Goal: Task Accomplishment & Management: Complete application form

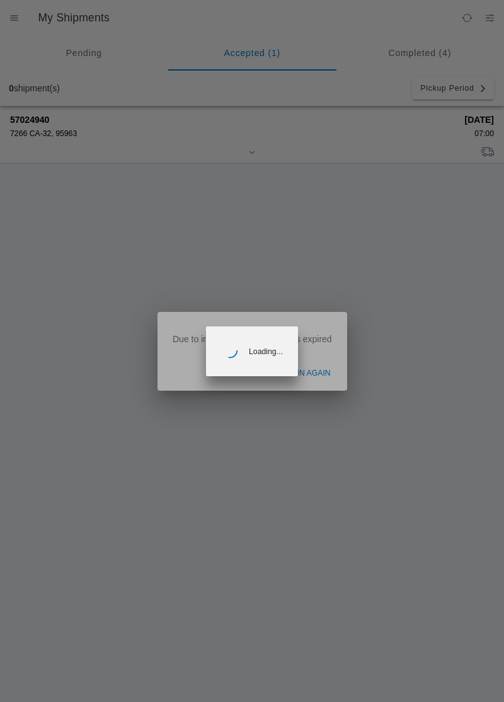
click at [326, 377] on ion-backdrop at bounding box center [252, 351] width 504 height 702
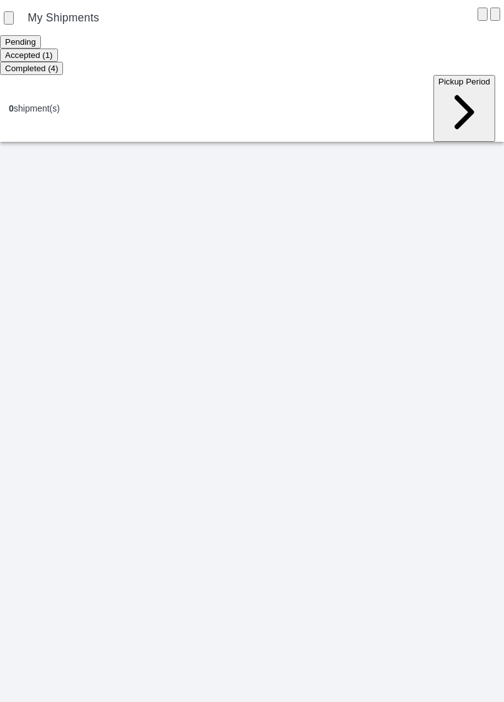
click at [59, 103] on div "0 shipment(s)" at bounding box center [34, 108] width 51 height 10
click at [47, 103] on div "0 shipment(s)" at bounding box center [34, 108] width 51 height 10
click at [47, 77] on div "0 shipment(s) Pickup Period" at bounding box center [252, 108] width 504 height 67
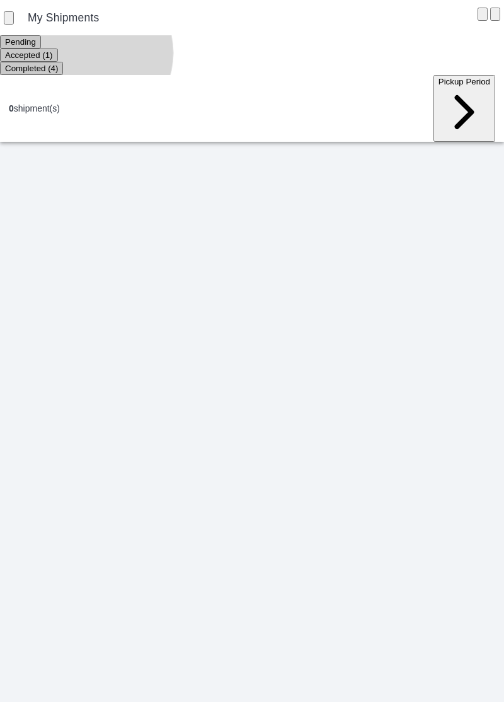
click at [58, 55] on ion-segment-button "Accepted (1)" at bounding box center [29, 55] width 58 height 10
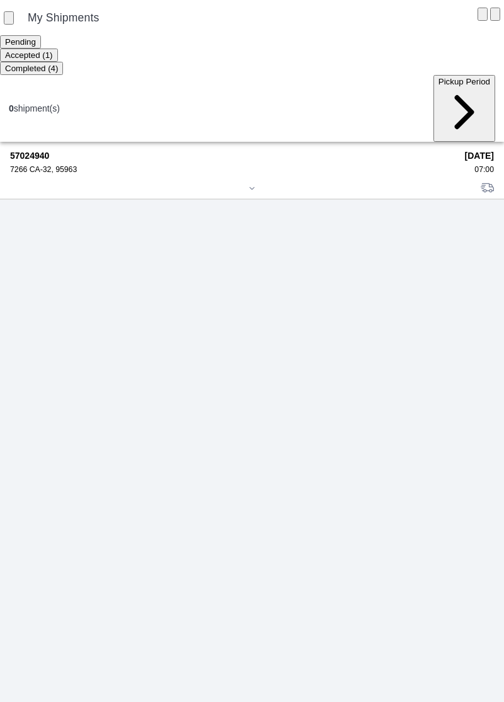
click at [43, 151] on strong "57024940" at bounding box center [233, 156] width 446 height 10
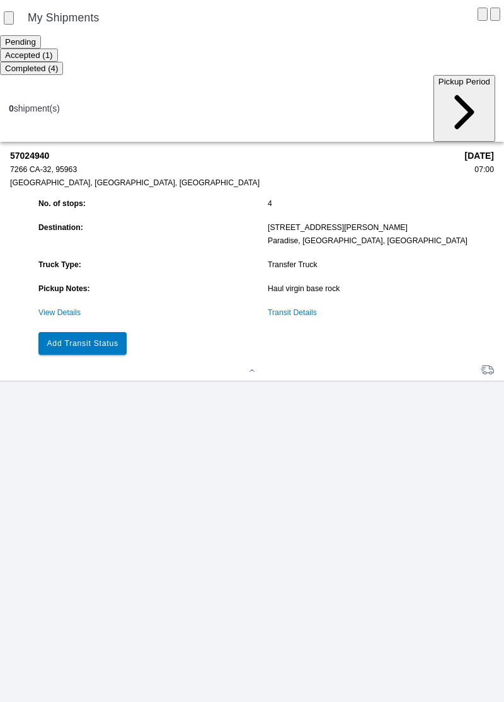
click at [296, 308] on link "Transit Details" at bounding box center [292, 312] width 49 height 9
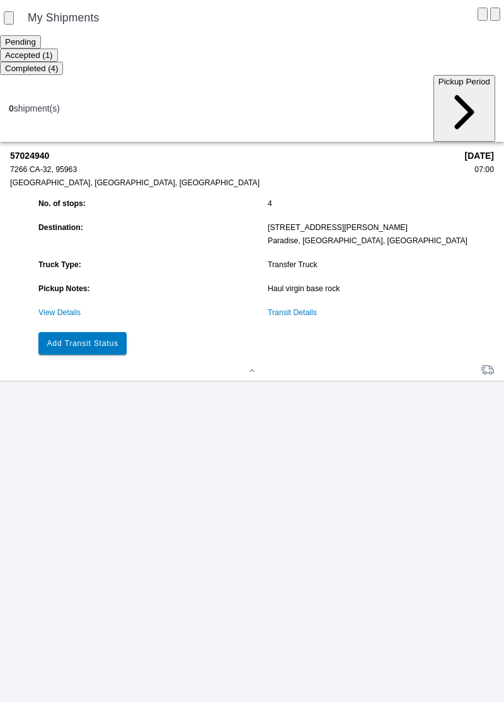
click at [108, 332] on button "Add Transit Status" at bounding box center [82, 343] width 88 height 23
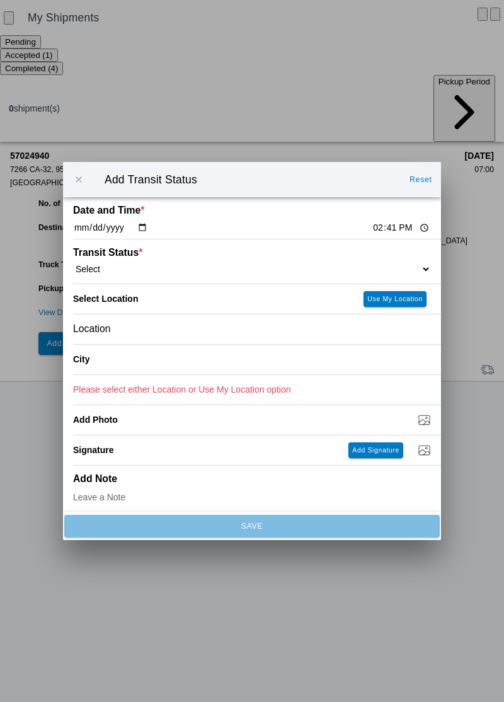
click at [372, 228] on input "14:41" at bounding box center [401, 227] width 59 height 13
type input "11:20"
click at [127, 263] on select "Select Arrive at Drop Off Arrive at Pickup Break Start Break Stop Depart Drop O…" at bounding box center [252, 268] width 358 height 11
select select "ARVPULOC"
click at [166, 335] on div "Location" at bounding box center [252, 329] width 358 height 30
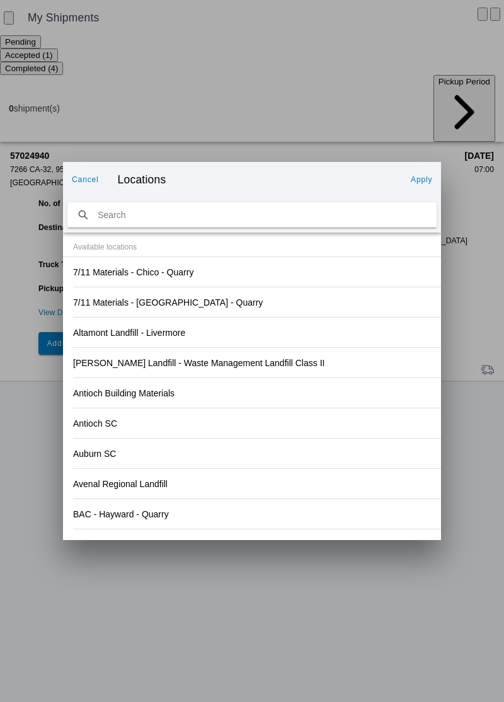
click at [380, 358] on div "[PERSON_NAME] Landfill - Waste Management Landfill Class II" at bounding box center [252, 363] width 358 height 30
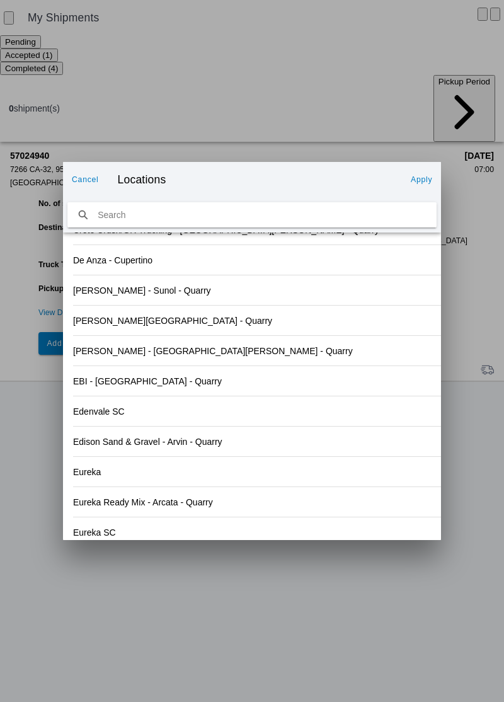
scroll to position [1313, 0]
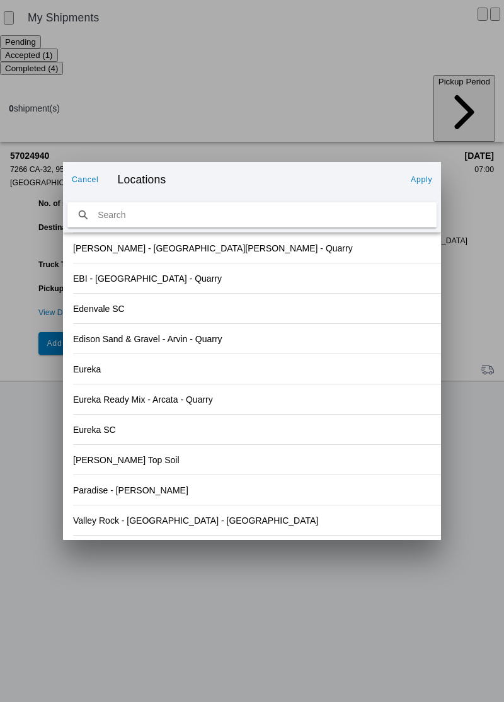
click at [140, 530] on div "Valley Rock - [GEOGRAPHIC_DATA] - [GEOGRAPHIC_DATA]" at bounding box center [252, 520] width 358 height 30
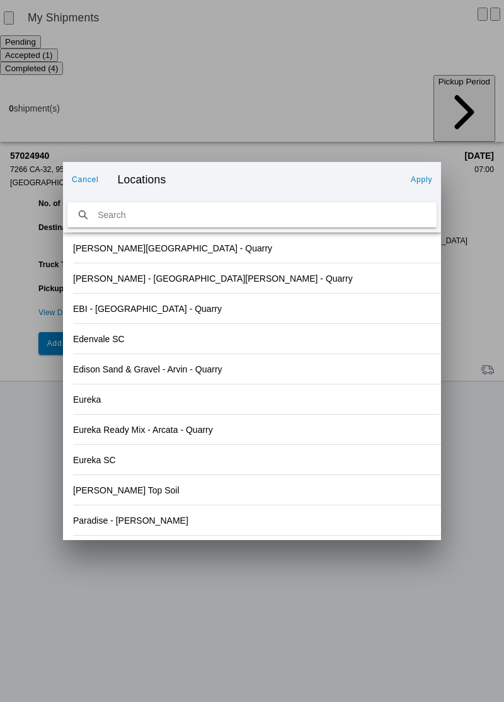
click at [0, 0] on slot "Apply" at bounding box center [0, 0] width 0 height 0
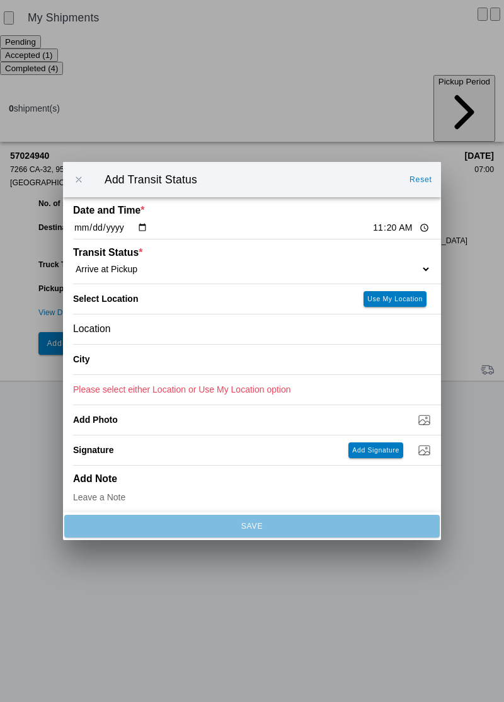
type input "Orland"
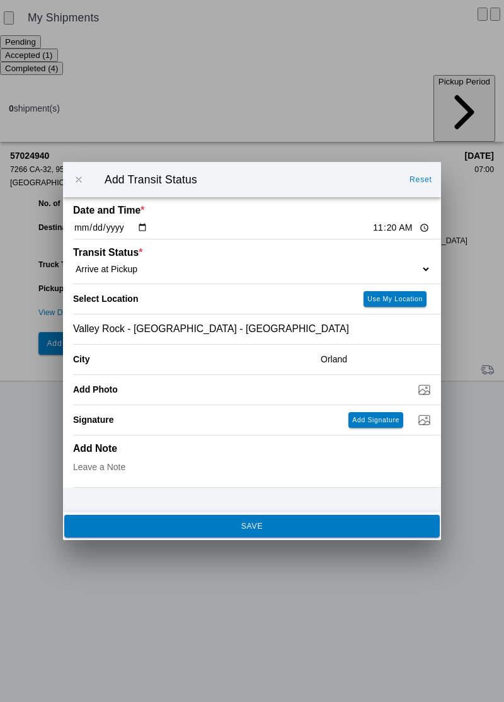
click at [290, 529] on span "SAVE" at bounding box center [251, 526] width 358 height 8
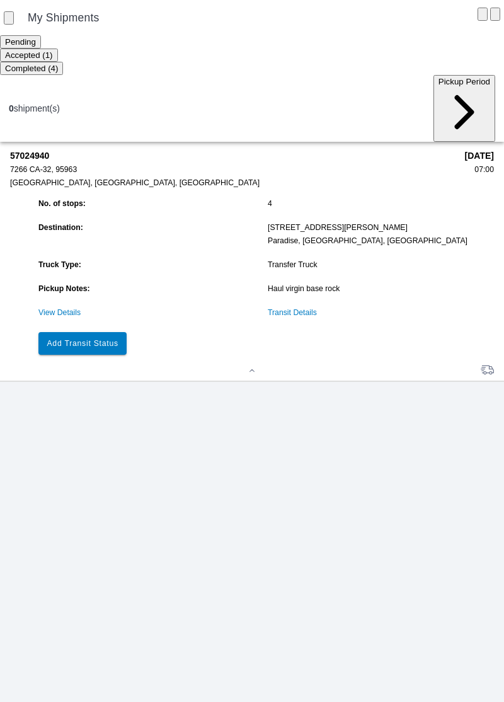
click at [88, 332] on button "Add Transit Status" at bounding box center [82, 343] width 88 height 23
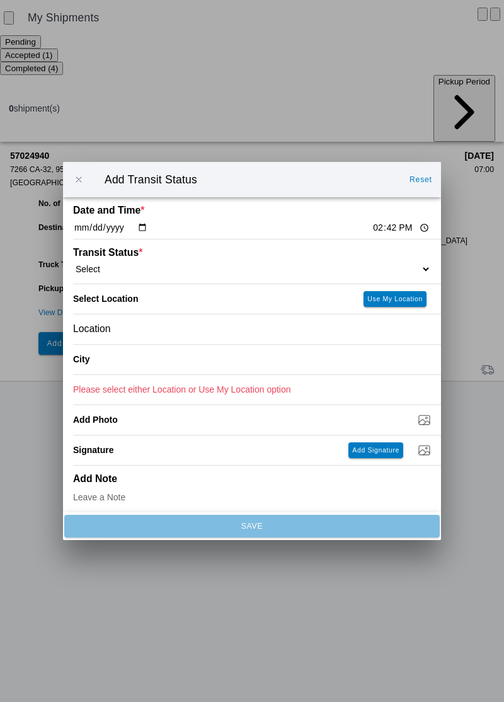
click at [372, 229] on input "14:42" at bounding box center [401, 227] width 59 height 13
type input "11:29"
click at [130, 265] on select "Select Arrive at Drop Off Arrive at Pickup Break Start Break Stop Depart Drop O…" at bounding box center [252, 268] width 358 height 11
select select "BREAKSTART"
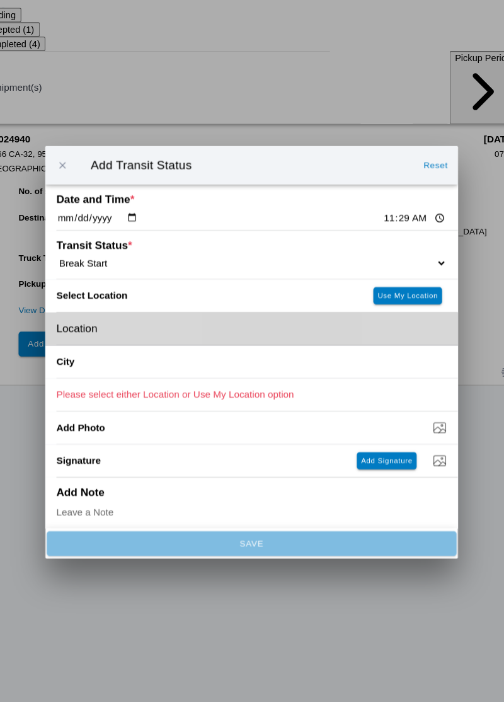
scroll to position [1, 0]
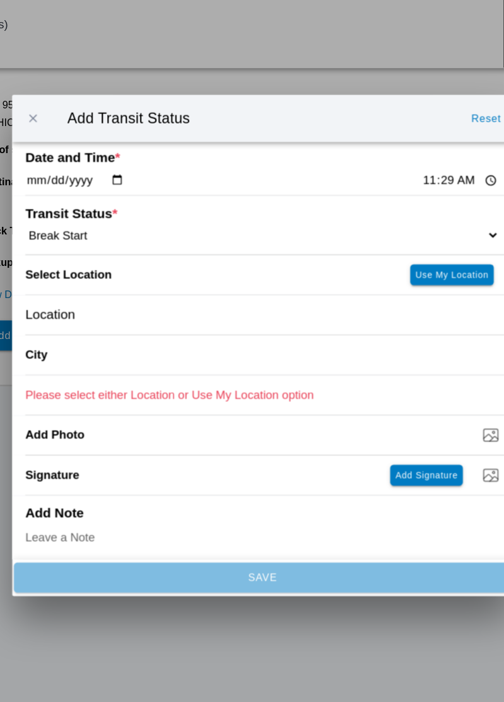
click at [155, 329] on div "Location" at bounding box center [252, 328] width 358 height 30
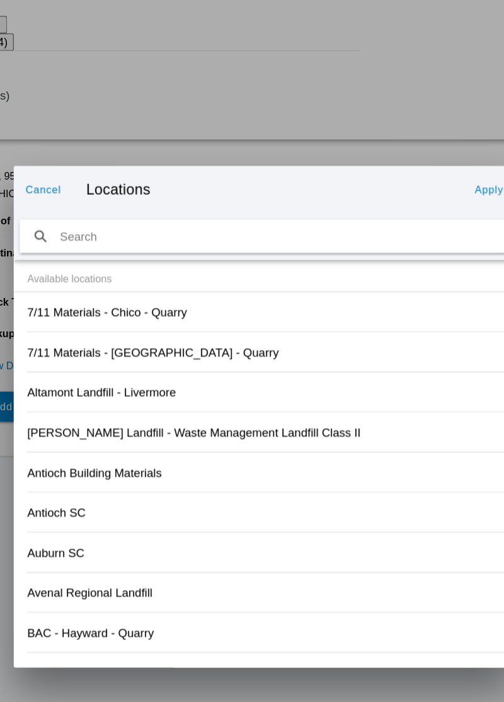
click at [377, 341] on div "Altamont Landfill - Livermore" at bounding box center [252, 333] width 358 height 30
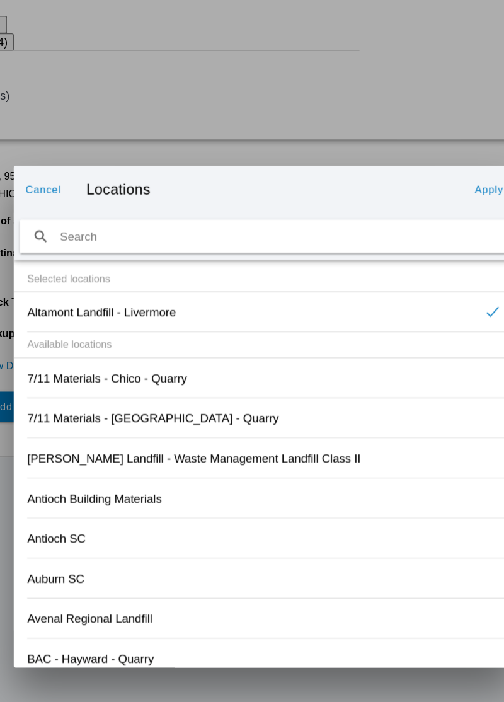
click at [379, 379] on div "[PERSON_NAME] Landfill - Waste Management Landfill Class II" at bounding box center [252, 382] width 358 height 30
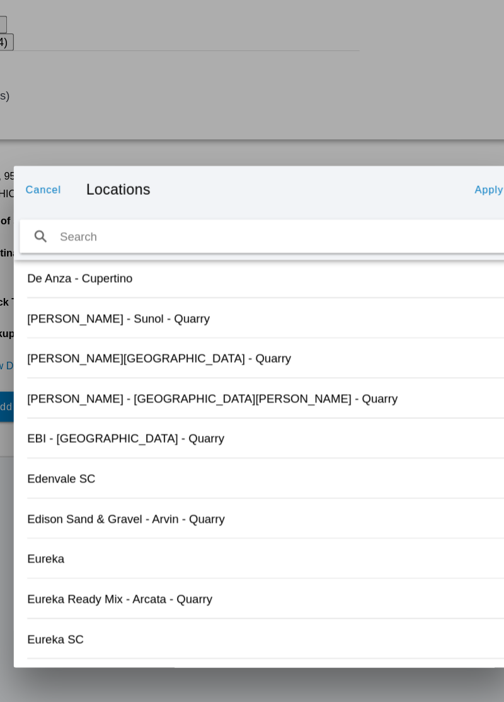
scroll to position [1313, 0]
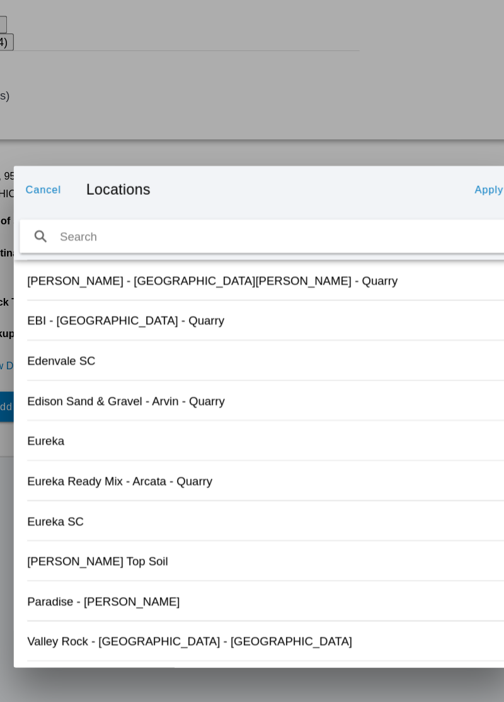
click at [0, 0] on slot "Valley Rock - [GEOGRAPHIC_DATA] - [GEOGRAPHIC_DATA]" at bounding box center [0, 0] width 0 height 0
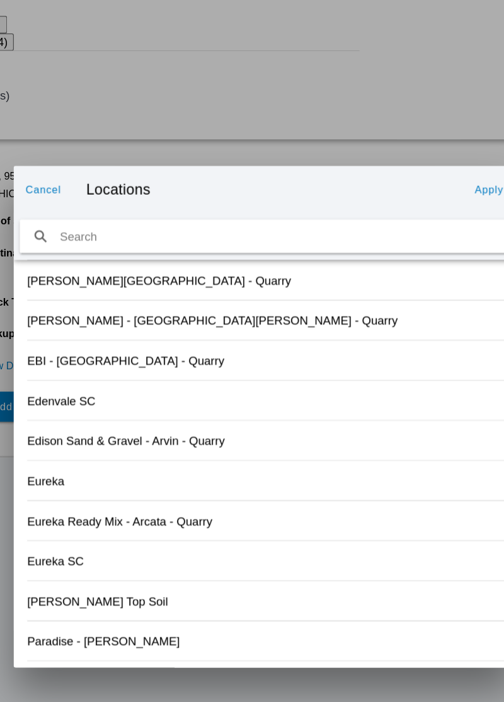
click at [0, 0] on slot "Apply" at bounding box center [0, 0] width 0 height 0
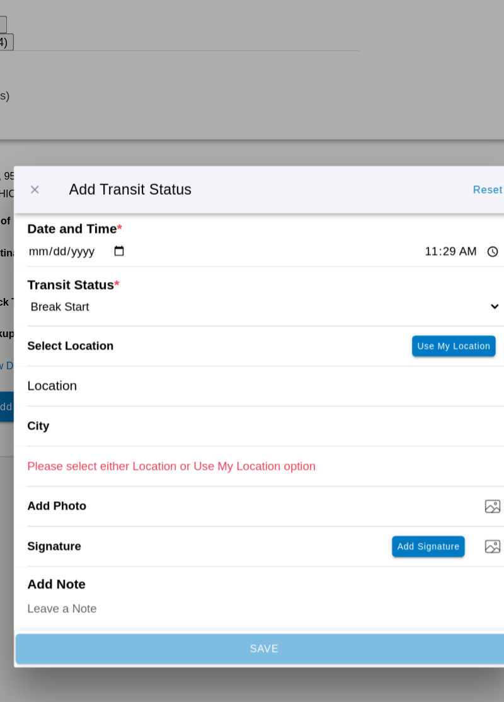
type input "Orland"
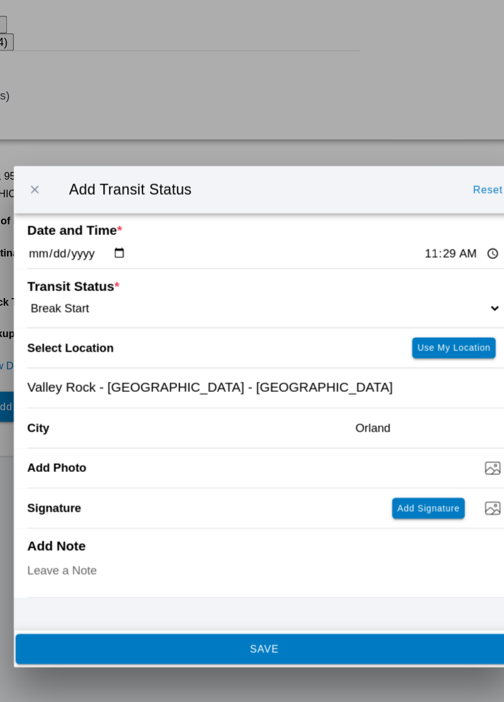
click at [319, 528] on span "SAVE" at bounding box center [251, 526] width 358 height 8
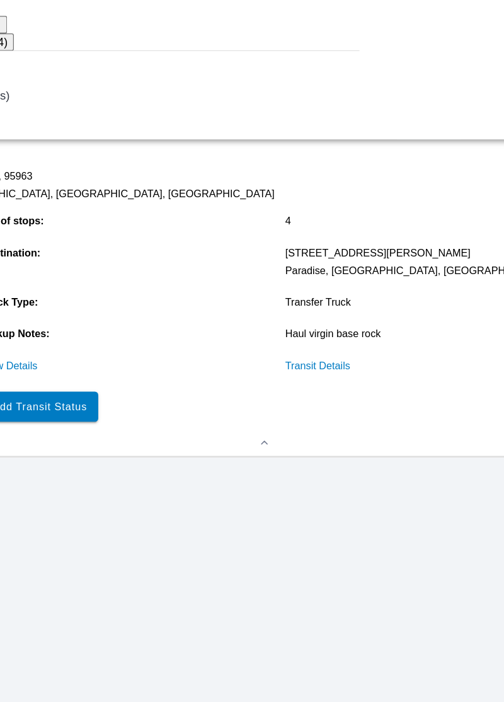
click at [0, 0] on slot "Add Transit Status" at bounding box center [0, 0] width 0 height 0
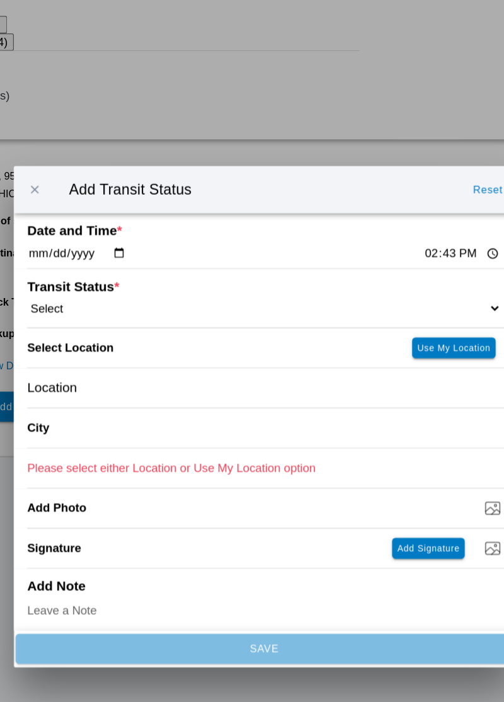
click at [372, 223] on input "14:43" at bounding box center [401, 227] width 59 height 13
type input "11:59"
click at [128, 273] on select "Select Arrive at Drop Off Arrive at Pickup Break Start Break Stop Depart Drop O…" at bounding box center [252, 268] width 358 height 11
select select "BREAKSTOP"
click at [145, 335] on div "Location" at bounding box center [252, 329] width 358 height 30
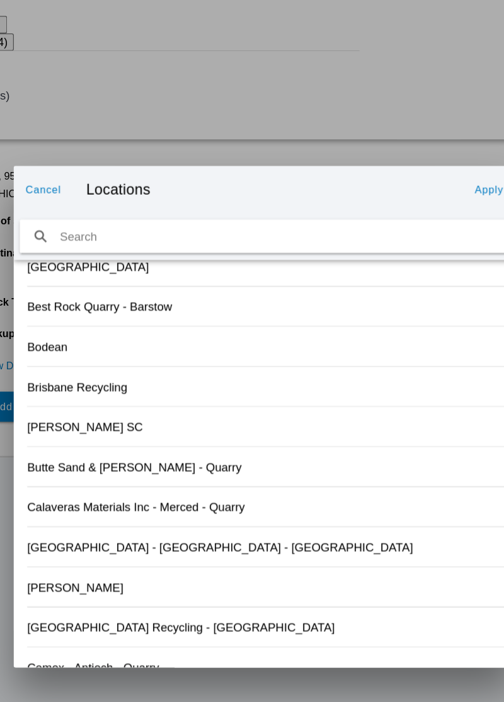
click at [365, 355] on div "[PERSON_NAME] SC" at bounding box center [252, 358] width 358 height 30
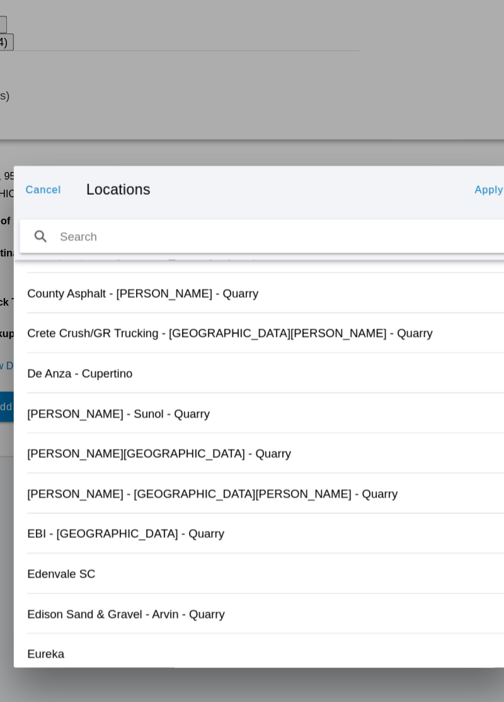
scroll to position [1313, 0]
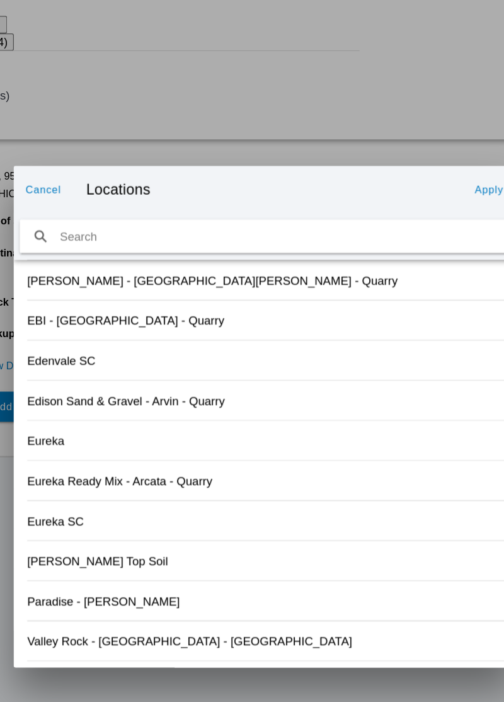
click at [0, 0] on slot "Valley Rock - [GEOGRAPHIC_DATA] - [GEOGRAPHIC_DATA]" at bounding box center [0, 0] width 0 height 0
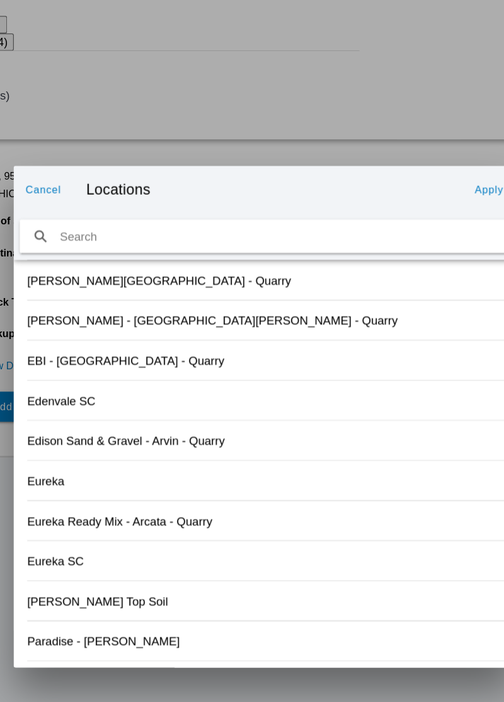
click at [0, 0] on slot "Apply" at bounding box center [0, 0] width 0 height 0
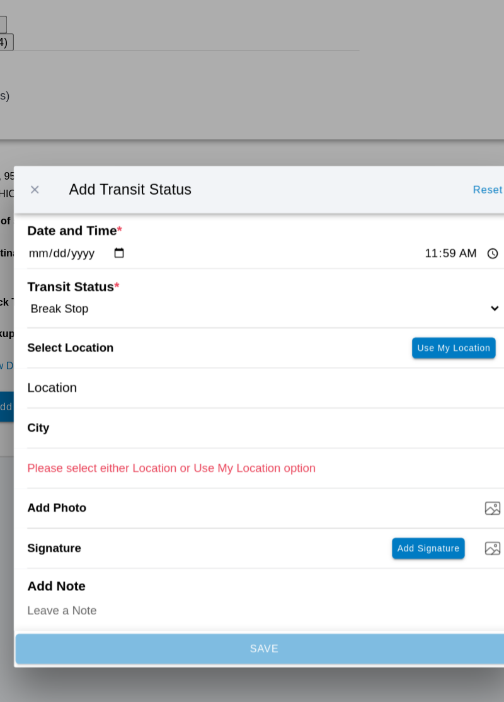
type input "Orland"
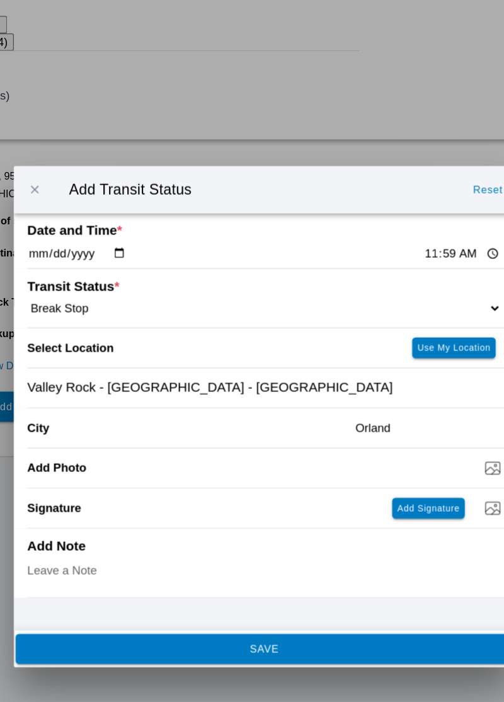
click at [352, 530] on span "SAVE" at bounding box center [251, 526] width 358 height 8
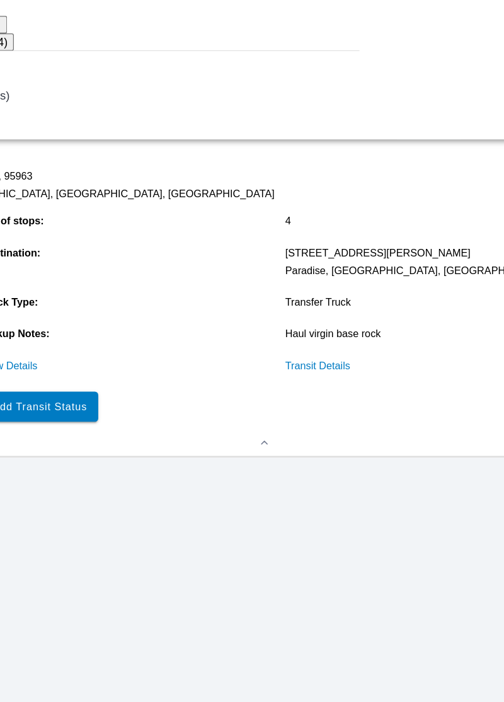
click at [0, 0] on slot "Add Transit Status" at bounding box center [0, 0] width 0 height 0
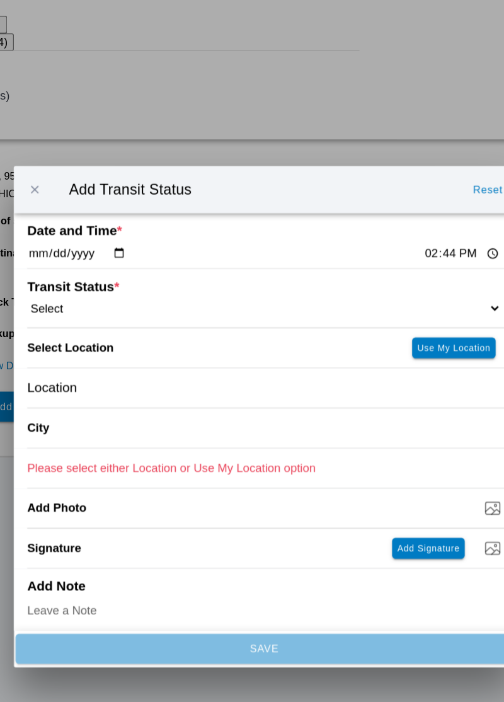
click at [372, 222] on input "14:44" at bounding box center [401, 227] width 59 height 13
type input "11:59"
click at [152, 272] on select "Select Arrive at Drop Off Arrive at Pickup Break Start Break Stop Depart Drop O…" at bounding box center [252, 268] width 358 height 11
select select "DPTPULOC"
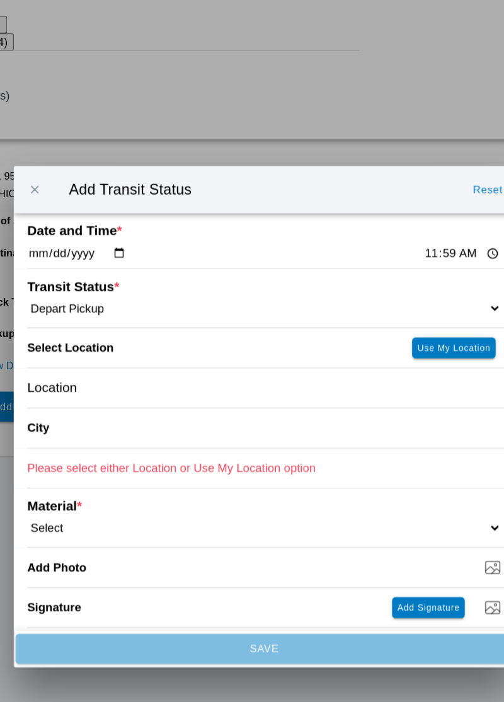
click at [165, 335] on div "Location" at bounding box center [252, 329] width 358 height 30
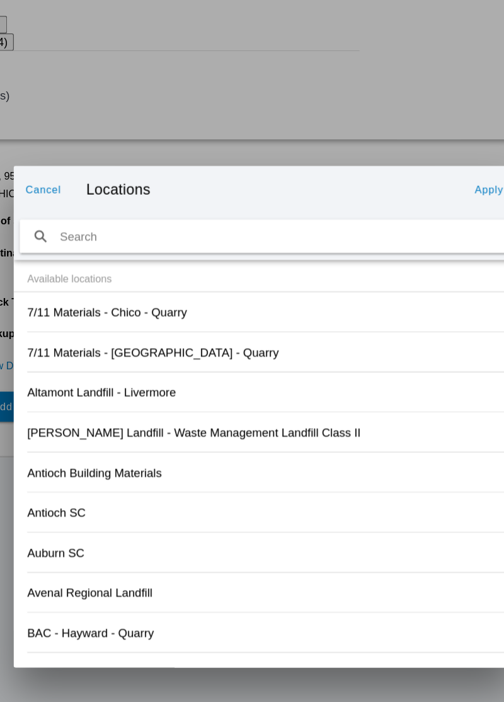
click at [357, 342] on div "Altamont Landfill - Livermore" at bounding box center [252, 333] width 358 height 30
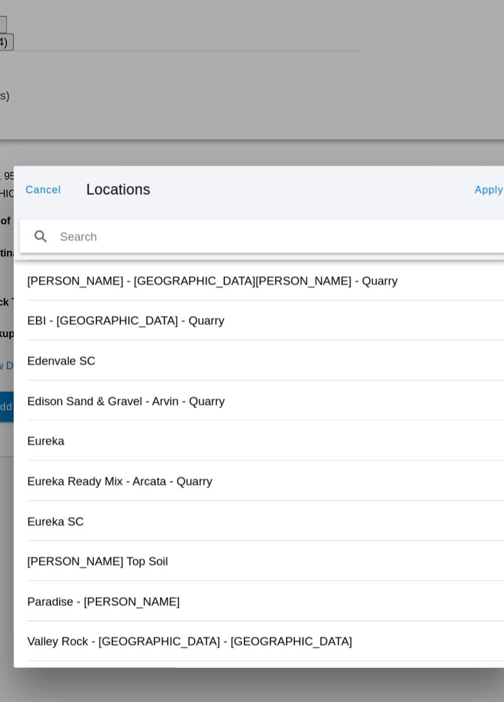
click at [185, 524] on div "Valley Rock - [GEOGRAPHIC_DATA] - [GEOGRAPHIC_DATA]" at bounding box center [252, 520] width 358 height 30
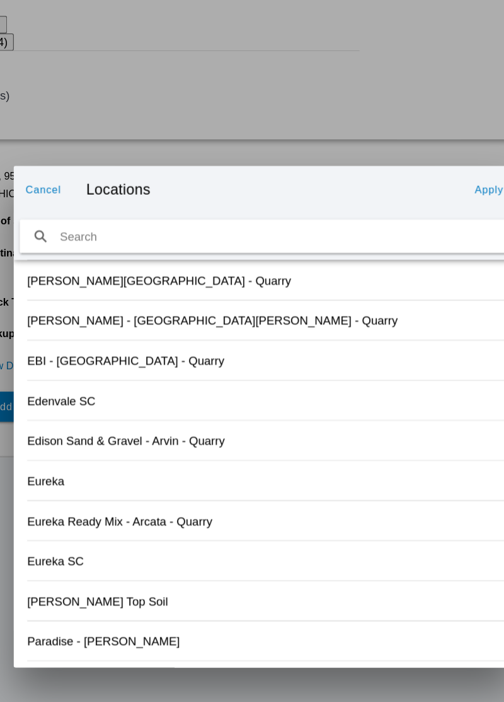
click at [427, 184] on button "Apply" at bounding box center [421, 179] width 31 height 20
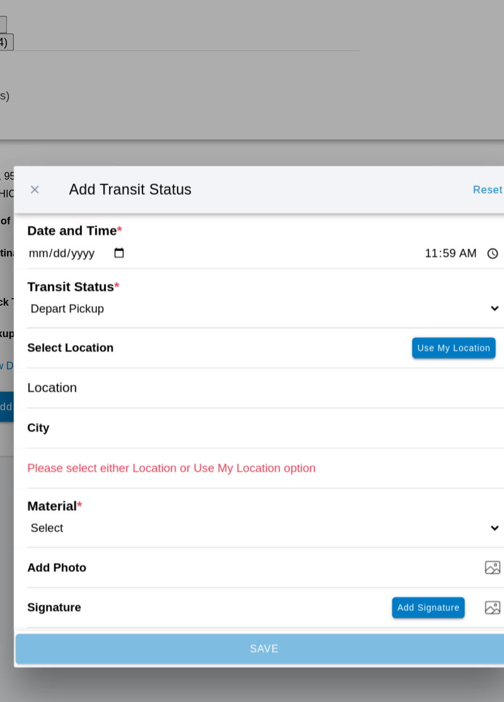
type input "Orland"
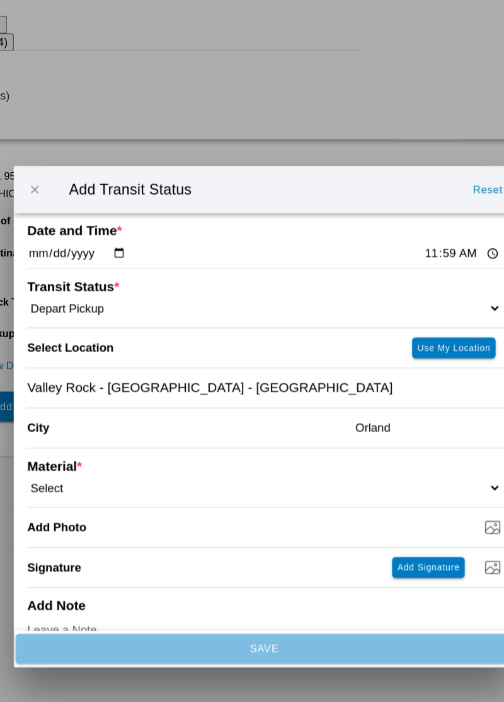
click at [125, 400] on select "Select 1" x 3" Rock 1" x 4" Rock 2" x 4" Rock Asphalt Cold Patch Backfill Spec …" at bounding box center [252, 404] width 358 height 11
select select "708651"
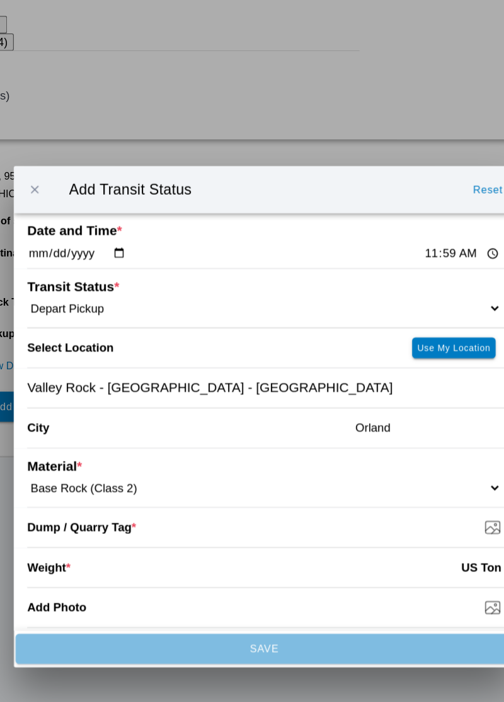
click at [149, 433] on input "Dump / Quarry Tag *" at bounding box center [257, 434] width 368 height 14
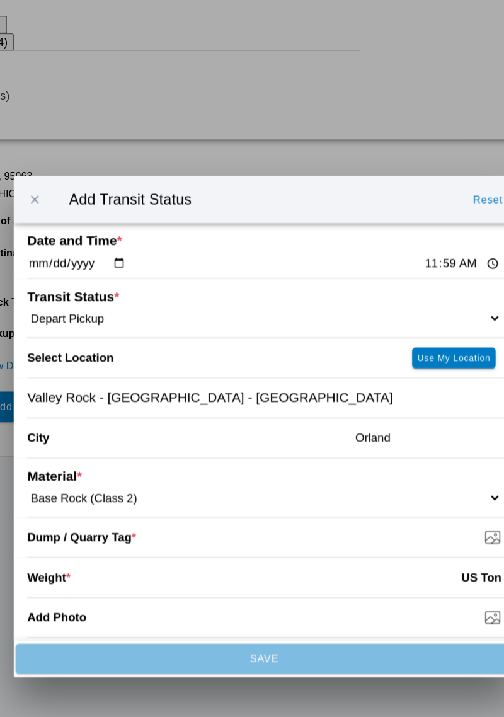
type input "C:\fakepath\1759787086788804043250453980653.jpg"
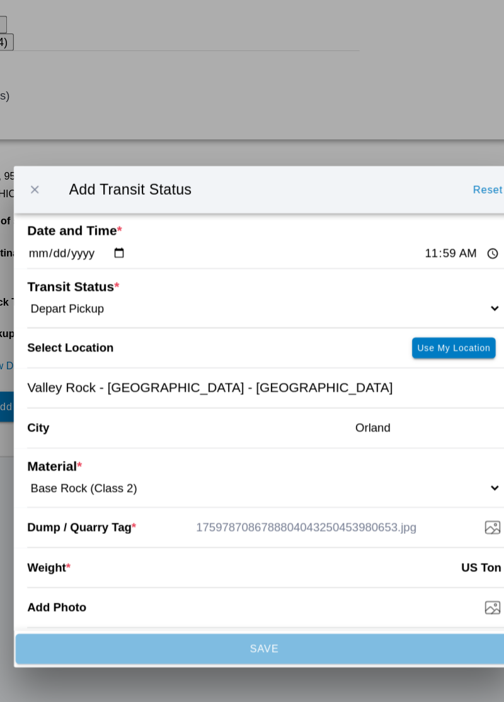
click at [148, 478] on input "number" at bounding box center [253, 464] width 295 height 28
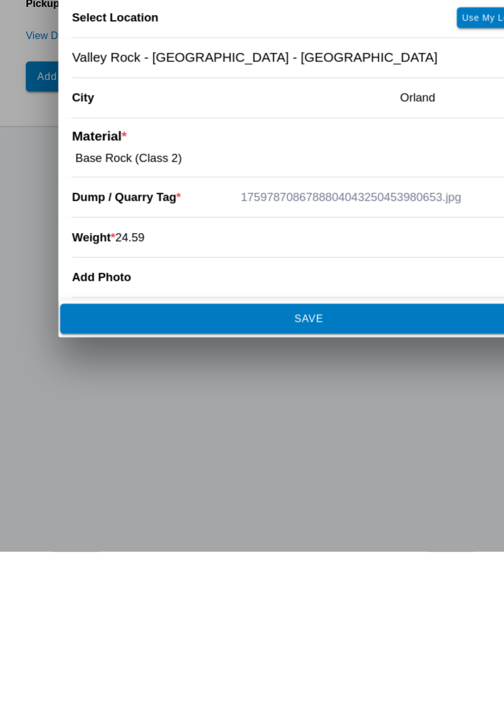
type input "24.59"
click at [263, 533] on button "SAVE" at bounding box center [251, 526] width 375 height 23
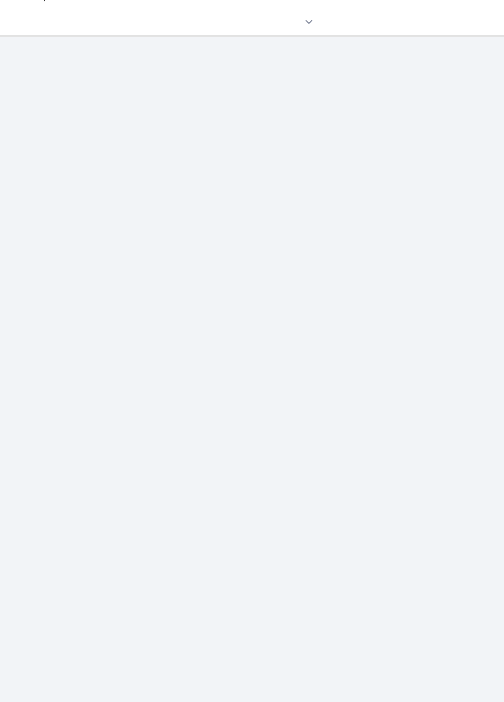
click at [256, 428] on div "57024940 7266 CA-32, 95963 10/06/2025 07:00" at bounding box center [252, 422] width 504 height 560
click at [256, 437] on div "57024940 7266 CA-32, 95963 10/06/2025 07:00" at bounding box center [252, 422] width 504 height 560
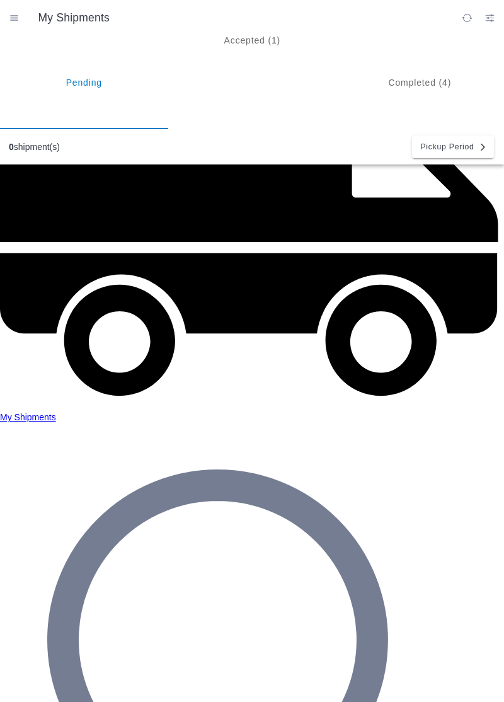
click at [272, 54] on ion-segment-button "Accepted (1)" at bounding box center [252, 82] width 168 height 94
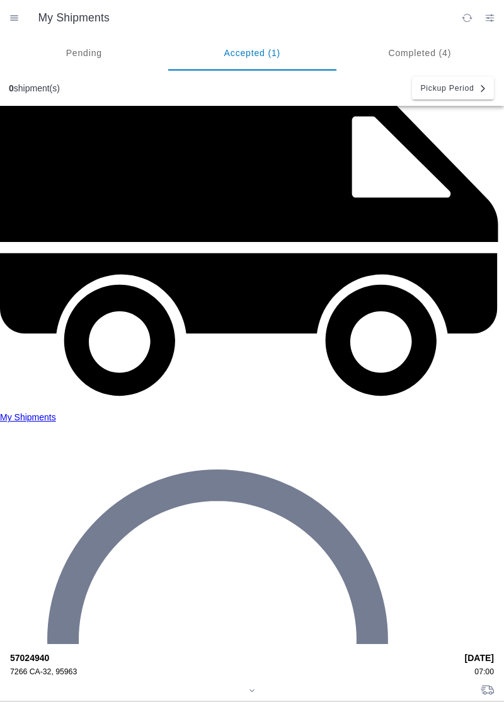
click at [47, 653] on strong "57024940" at bounding box center [233, 658] width 446 height 10
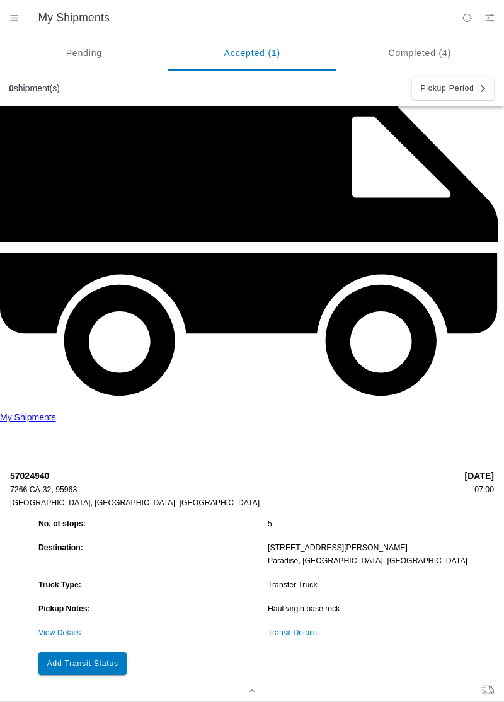
click at [84, 652] on button "Add Transit Status" at bounding box center [82, 663] width 88 height 23
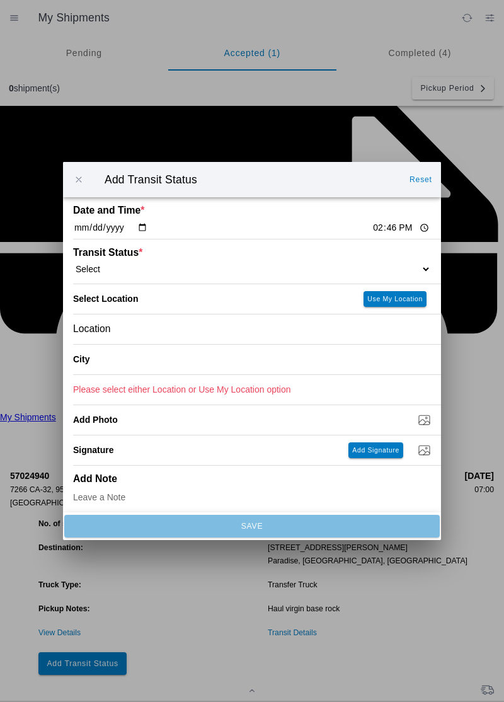
click at [372, 227] on input "14:46" at bounding box center [401, 227] width 59 height 13
type input "12:51"
click at [126, 270] on select "Select Arrive at Drop Off Arrive at Pickup Break Start Break Stop Depart Drop O…" at bounding box center [252, 268] width 358 height 11
select select "ARVDLVLOC"
click at [156, 331] on div "Location" at bounding box center [252, 329] width 358 height 30
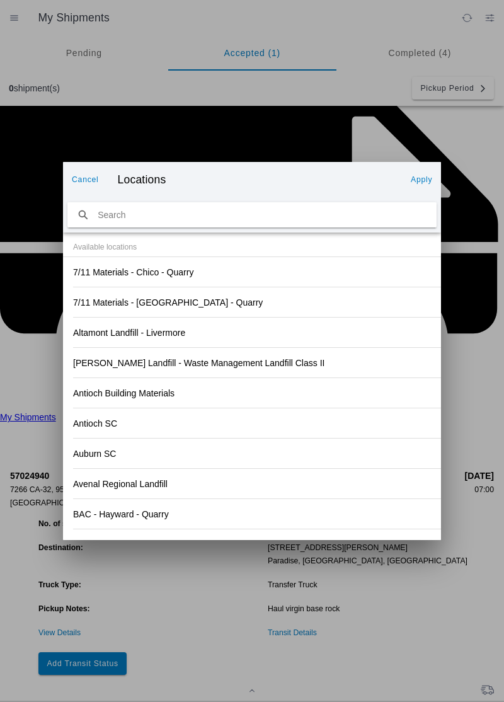
click at [338, 435] on div "Antioch SC" at bounding box center [252, 423] width 358 height 30
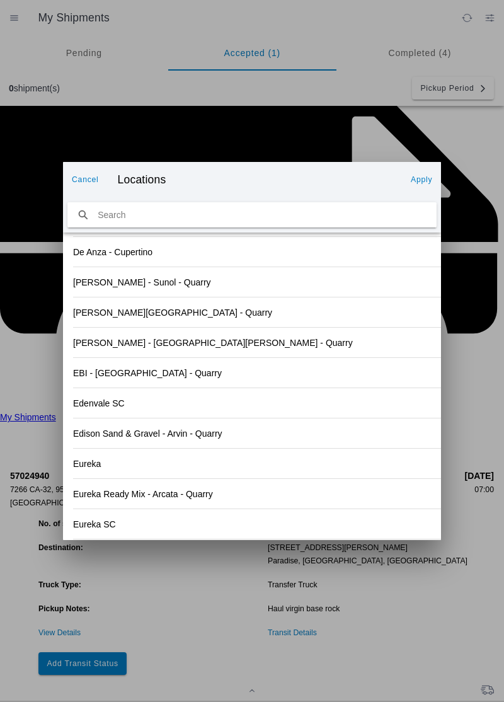
scroll to position [1313, 0]
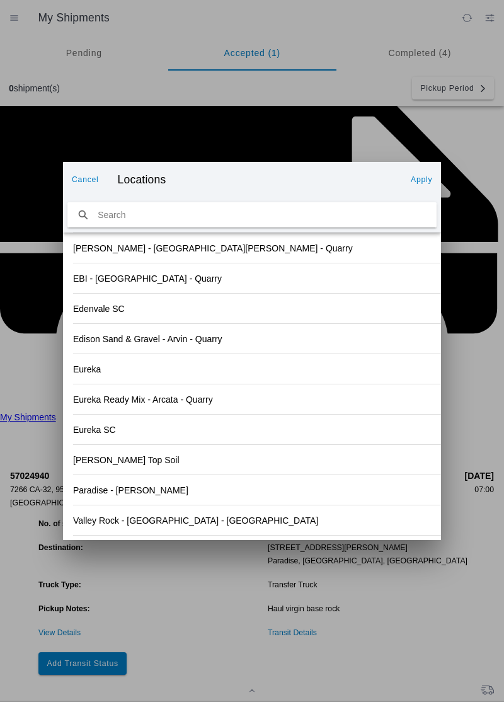
click at [146, 495] on div "Paradise - [PERSON_NAME]" at bounding box center [252, 490] width 358 height 30
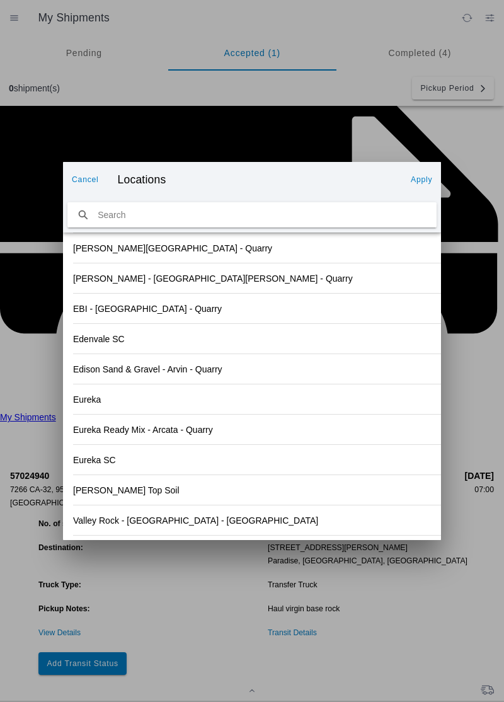
click at [0, 0] on slot "Apply" at bounding box center [0, 0] width 0 height 0
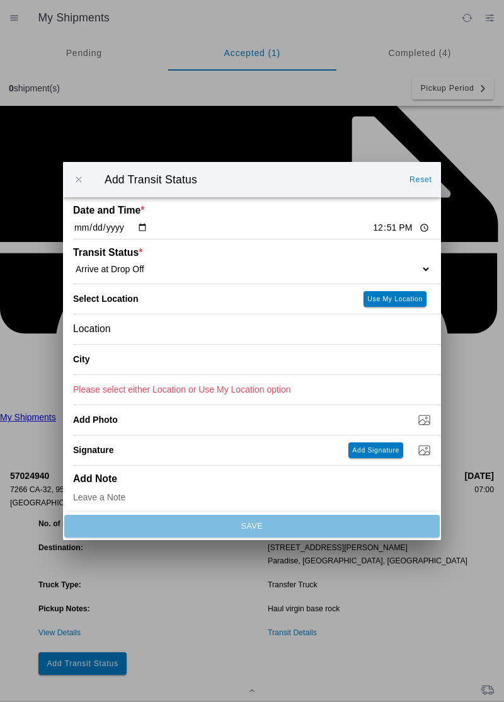
type input "Paradise"
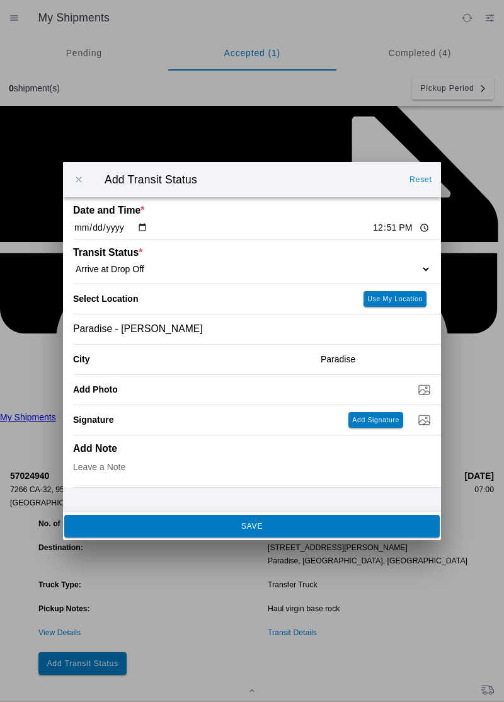
click at [291, 538] on ion-footer "SAVE" at bounding box center [252, 526] width 378 height 28
click at [237, 528] on span "SAVE" at bounding box center [251, 526] width 358 height 8
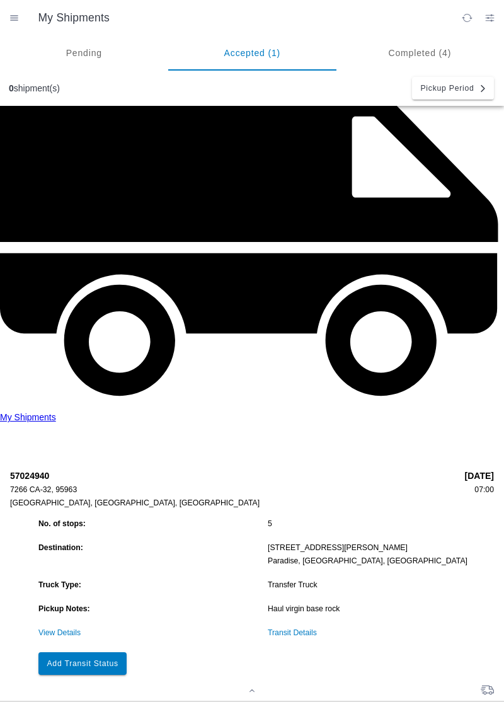
click at [104, 652] on button "Add Transit Status" at bounding box center [82, 663] width 88 height 23
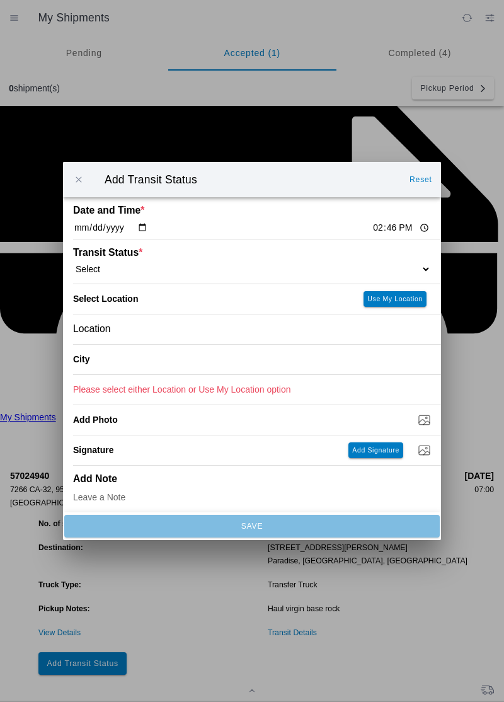
click at [372, 230] on input "14:46" at bounding box center [401, 227] width 59 height 13
type input "13:04"
click at [122, 270] on select "Select Arrive at Drop Off Arrive at Pickup Break Start Break Stop Depart Drop O…" at bounding box center [252, 268] width 358 height 11
select select "DPTDLVLOC"
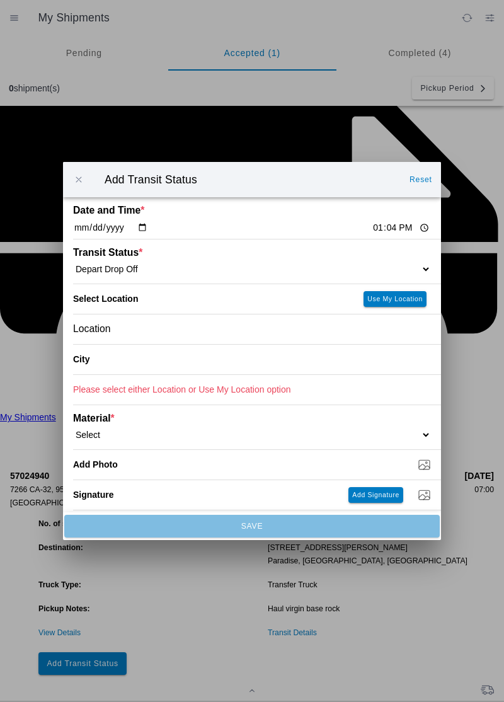
click at [143, 331] on div "Location" at bounding box center [252, 329] width 358 height 30
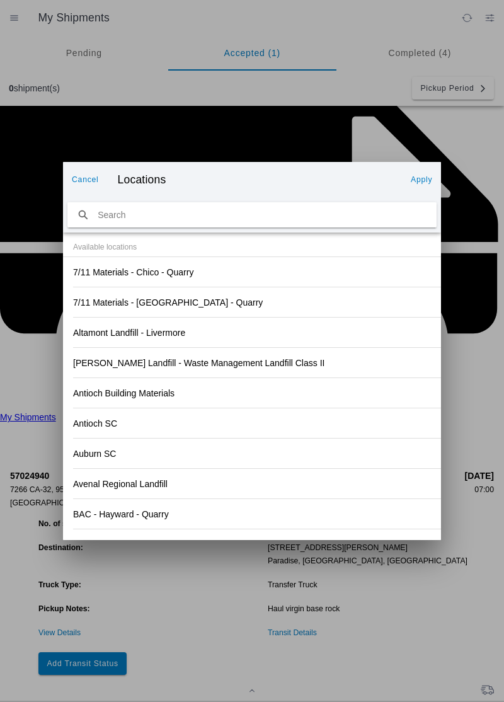
click at [358, 425] on div "Antioch SC" at bounding box center [252, 423] width 358 height 30
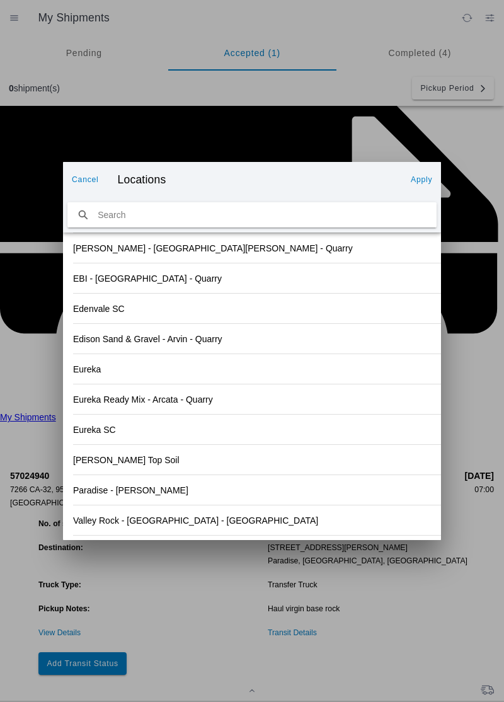
click at [0, 0] on slot "Valley Rock - [GEOGRAPHIC_DATA] - [GEOGRAPHIC_DATA]" at bounding box center [0, 0] width 0 height 0
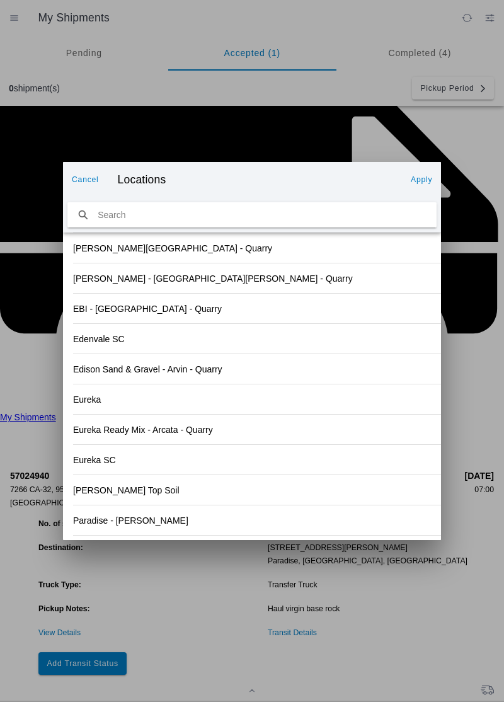
click at [127, 529] on div "Paradise - [PERSON_NAME]" at bounding box center [252, 520] width 358 height 30
click at [0, 0] on slot "Apply" at bounding box center [0, 0] width 0 height 0
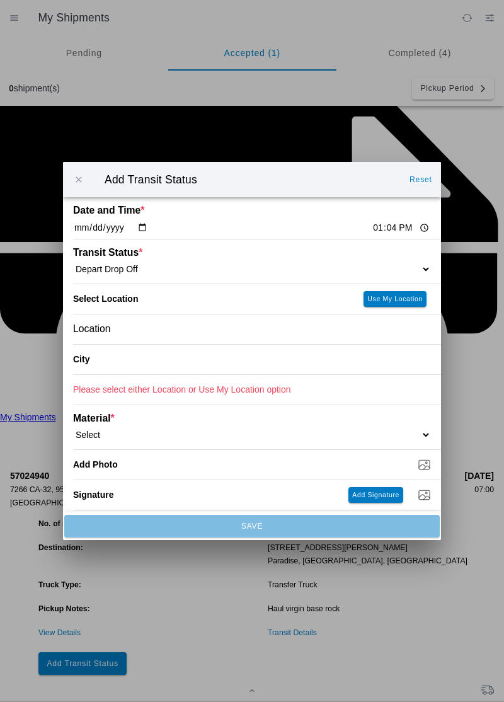
type input "Paradise"
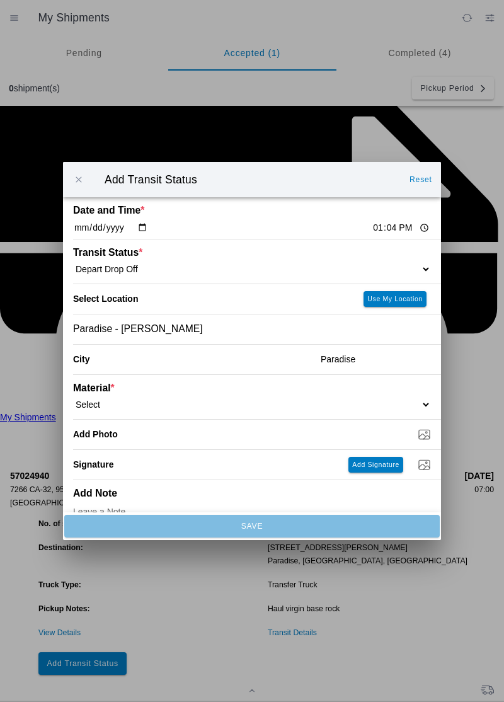
click at [136, 404] on select "Select 1" x 3" Rock 1" x 4" Rock 2" x 4" Rock Asphalt Cold Patch Backfill Spec …" at bounding box center [252, 404] width 358 height 11
select select "708651"
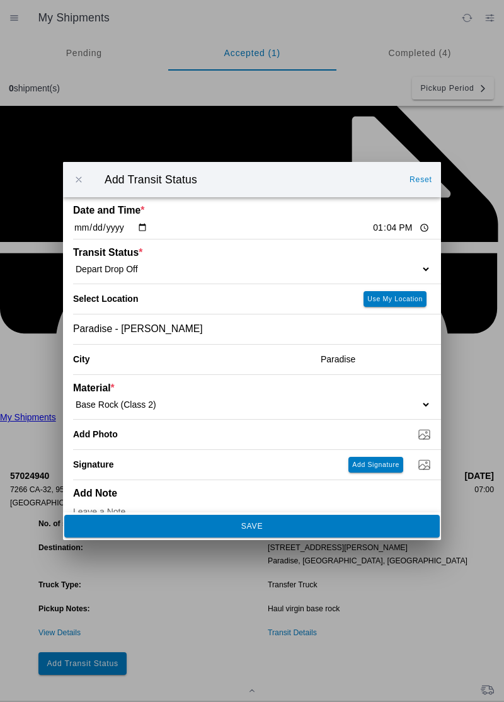
click at [0, 0] on slot "SAVE" at bounding box center [0, 0] width 0 height 0
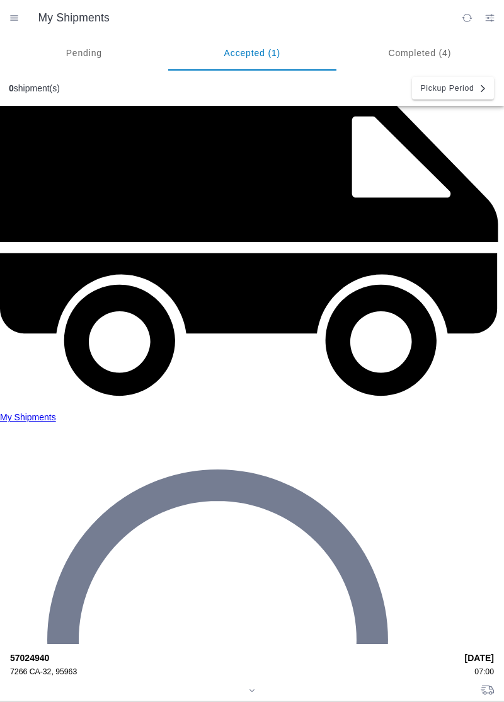
click at [67, 667] on div "7266 CA-32, 95963" at bounding box center [233, 671] width 446 height 9
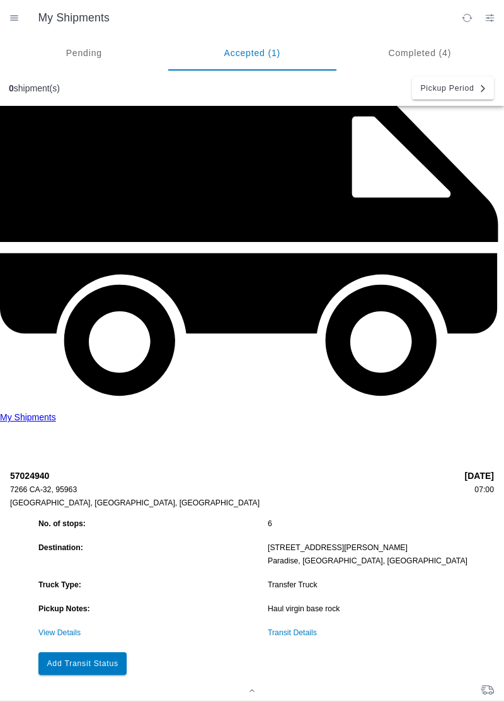
click at [0, 0] on slot "Add Transit Status" at bounding box center [0, 0] width 0 height 0
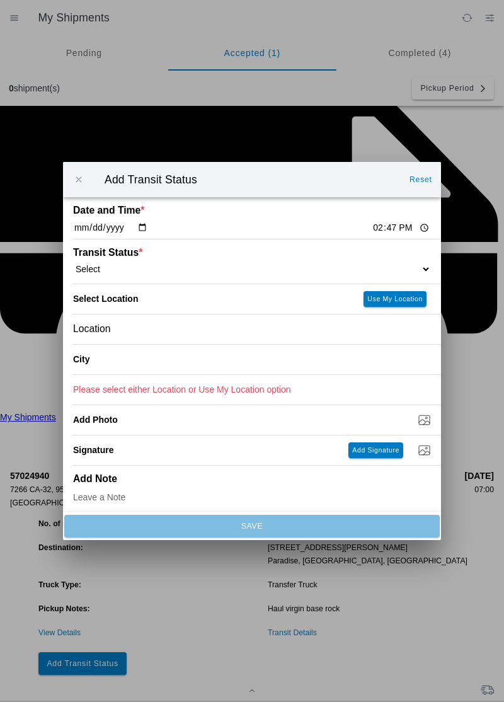
click at [372, 229] on input "14:47" at bounding box center [401, 227] width 59 height 13
type input "14:03"
click at [118, 266] on select "Select Arrive at Drop Off Arrive at Pickup Break Start Break Stop Depart Drop O…" at bounding box center [252, 268] width 358 height 11
select select "ARVPULOC"
click at [146, 326] on div "Location" at bounding box center [252, 329] width 358 height 30
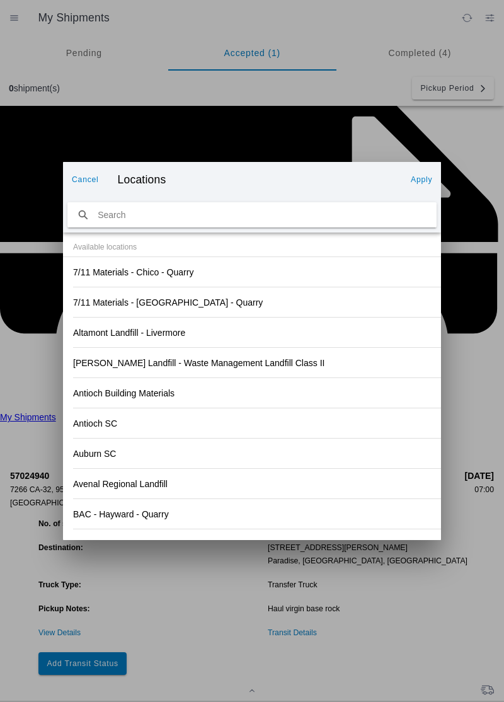
click at [341, 417] on div "Antioch SC" at bounding box center [252, 423] width 358 height 30
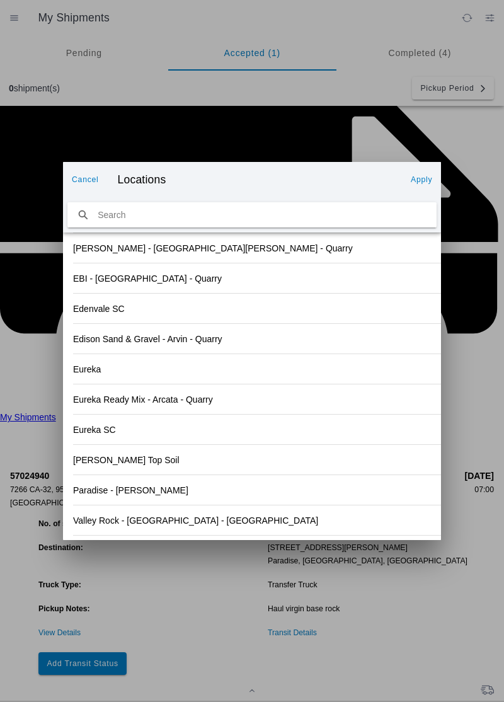
click at [160, 527] on div "Valley Rock - [GEOGRAPHIC_DATA] - [GEOGRAPHIC_DATA]" at bounding box center [252, 520] width 358 height 30
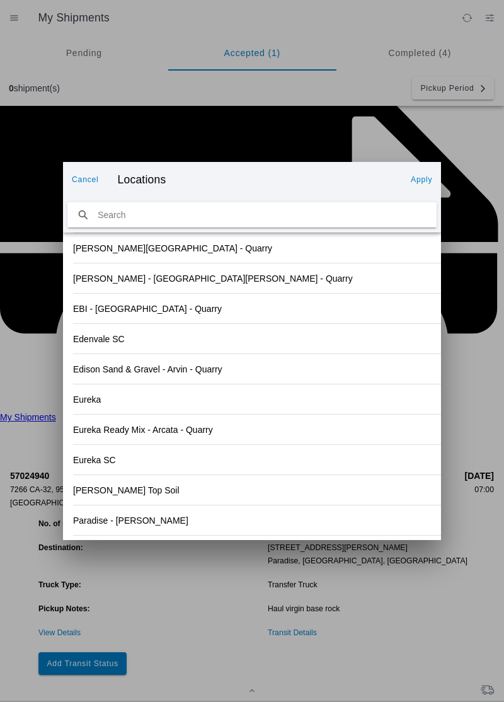
click at [0, 0] on slot "Apply" at bounding box center [0, 0] width 0 height 0
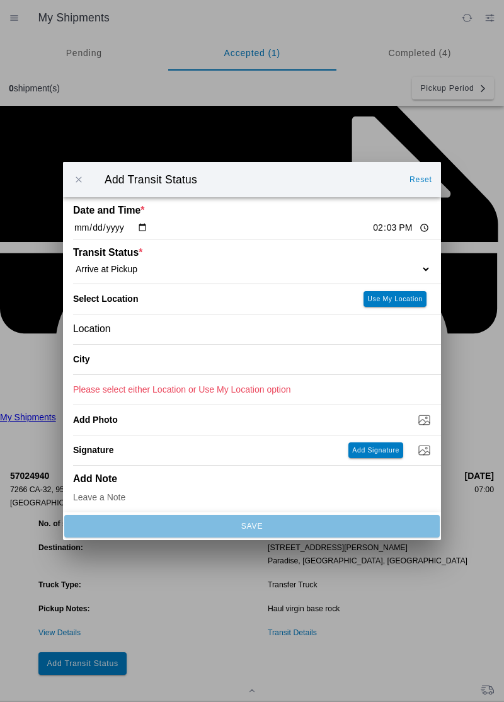
type input "Orland"
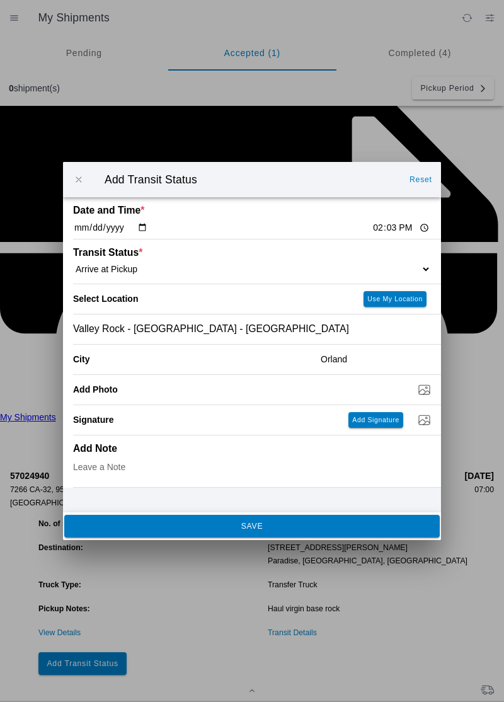
click at [268, 532] on button "SAVE" at bounding box center [251, 526] width 375 height 23
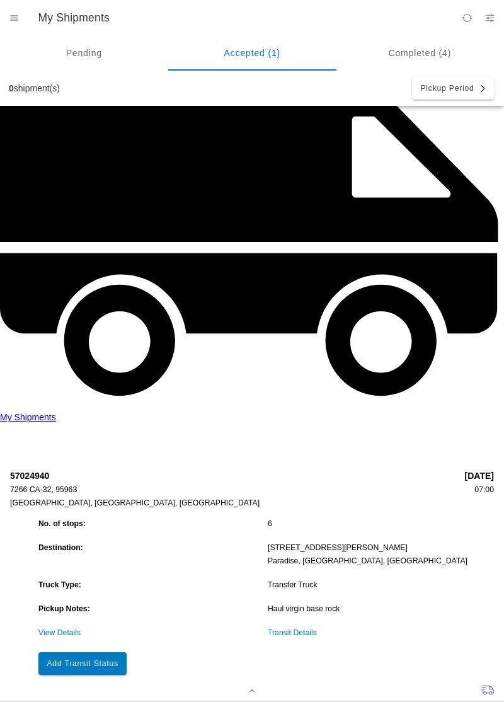
click at [101, 652] on button "Add Transit Status" at bounding box center [82, 663] width 88 height 23
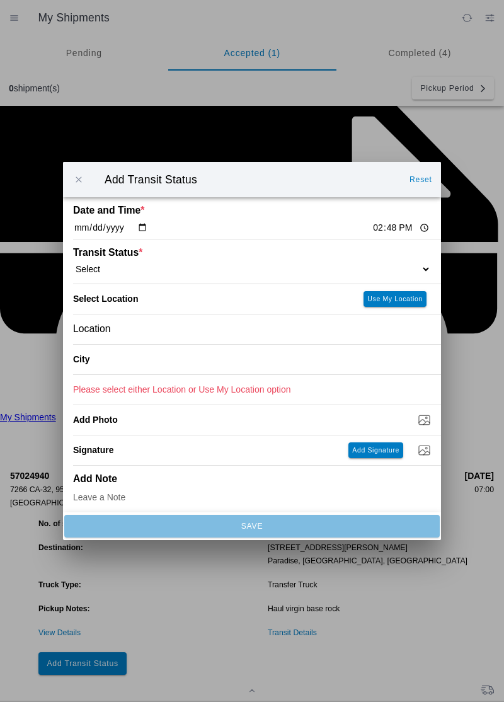
click at [372, 222] on input "14:48" at bounding box center [401, 227] width 59 height 13
type input "14:06"
click at [127, 273] on select "Select Arrive at Drop Off Arrive at Pickup Break Start Break Stop Depart Drop O…" at bounding box center [252, 268] width 358 height 11
select select "DPTPULOC"
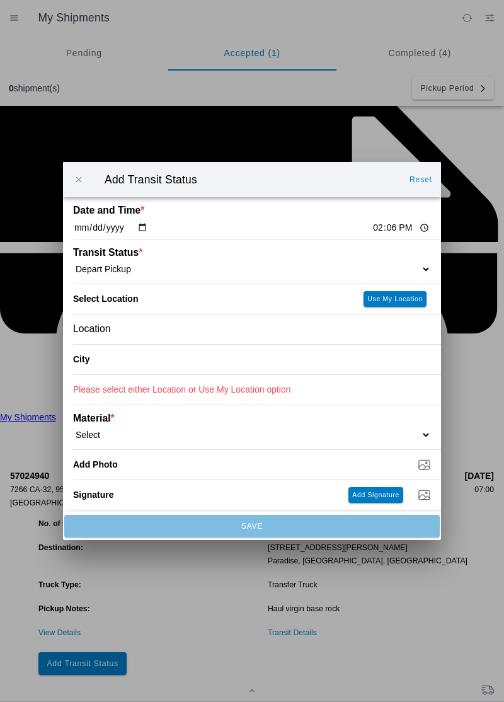
click at [144, 335] on div "Location" at bounding box center [252, 329] width 358 height 30
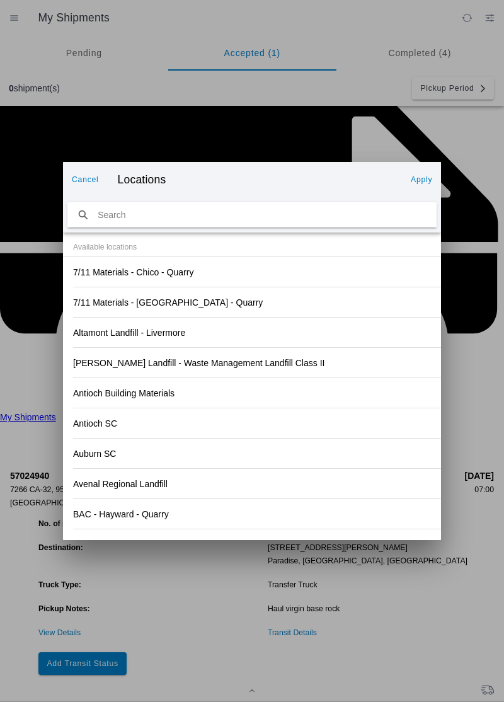
click at [299, 438] on div "Auburn SC" at bounding box center [252, 453] width 358 height 30
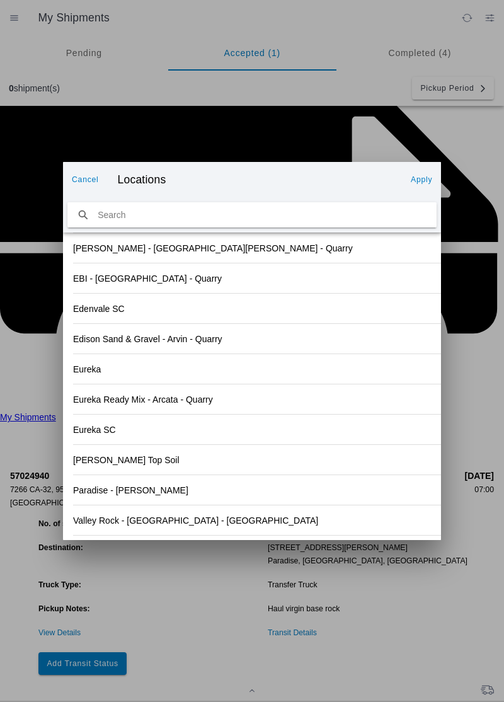
click at [0, 0] on slot "Valley Rock - [GEOGRAPHIC_DATA] - [GEOGRAPHIC_DATA]" at bounding box center [0, 0] width 0 height 0
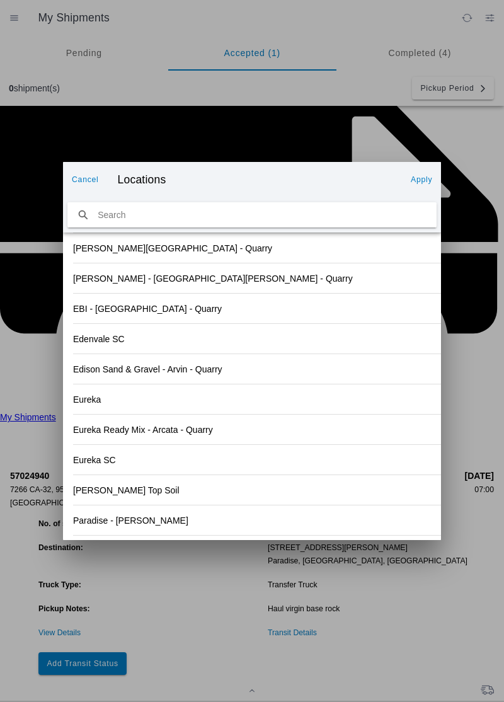
click at [0, 0] on slot "Apply" at bounding box center [0, 0] width 0 height 0
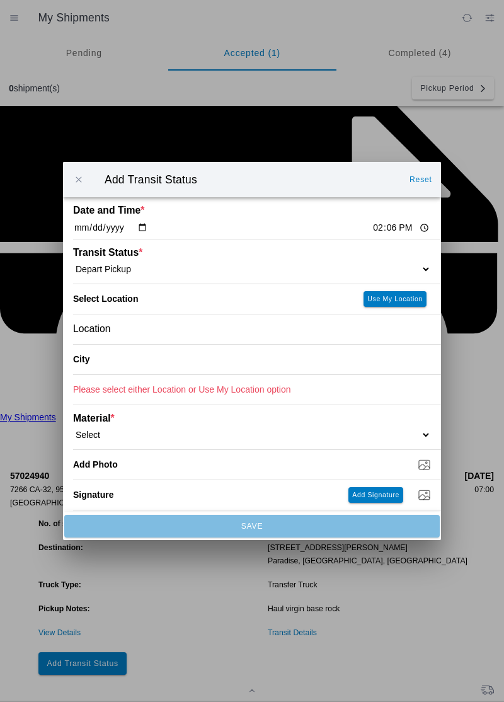
type input "Orland"
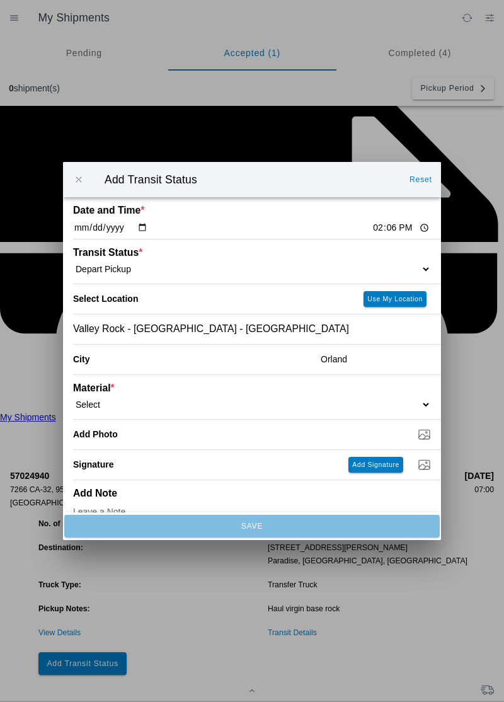
click at [132, 399] on select "Select 1" x 3" Rock 1" x 4" Rock 2" x 4" Rock Asphalt Cold Patch Backfill Spec …" at bounding box center [252, 404] width 358 height 11
select select "708651"
click at [137, 435] on input "Dump / Quarry Tag *" at bounding box center [257, 434] width 368 height 14
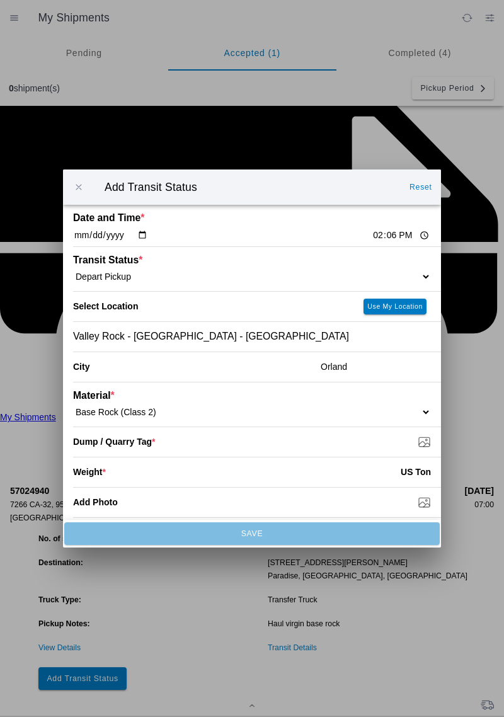
type input "C:\fakepath\17597873260804187816202898898650.jpg"
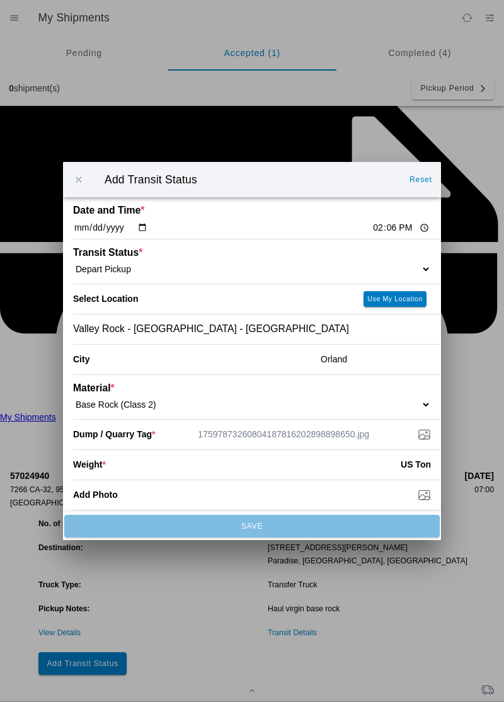
click at [132, 474] on input "number" at bounding box center [253, 464] width 295 height 28
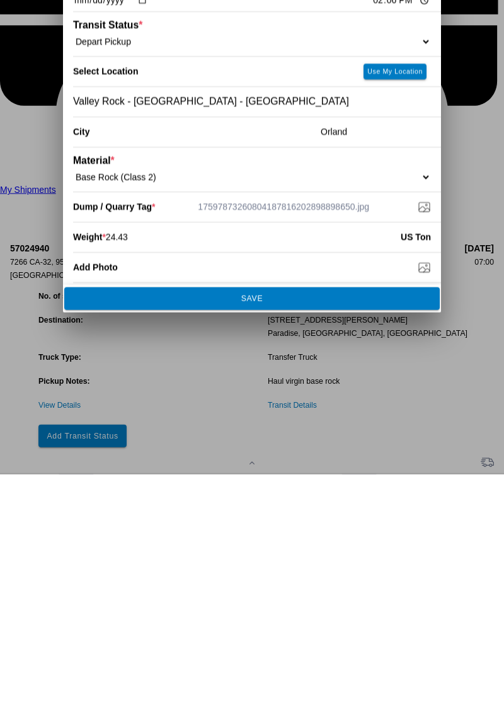
type input "24.43"
click at [268, 537] on button "SAVE" at bounding box center [251, 526] width 375 height 23
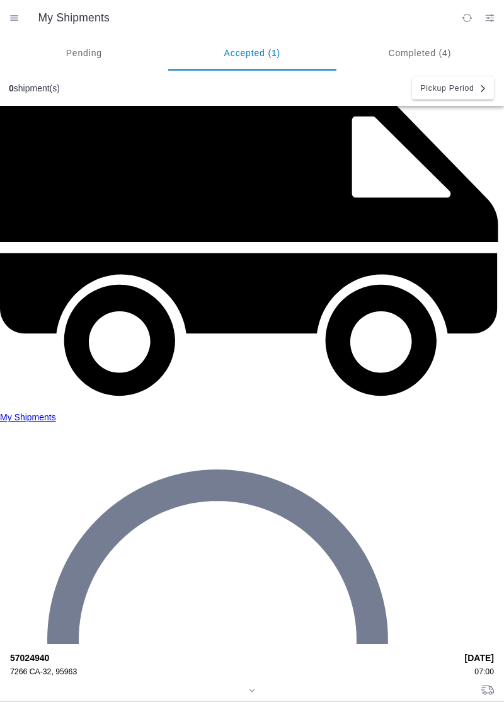
click at [49, 667] on div "7266 CA-32, 95963" at bounding box center [233, 671] width 446 height 9
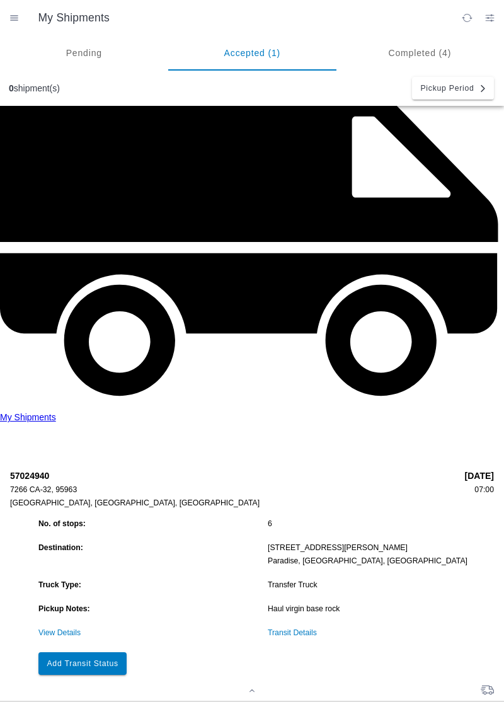
click at [0, 0] on slot "Add Transit Status" at bounding box center [0, 0] width 0 height 0
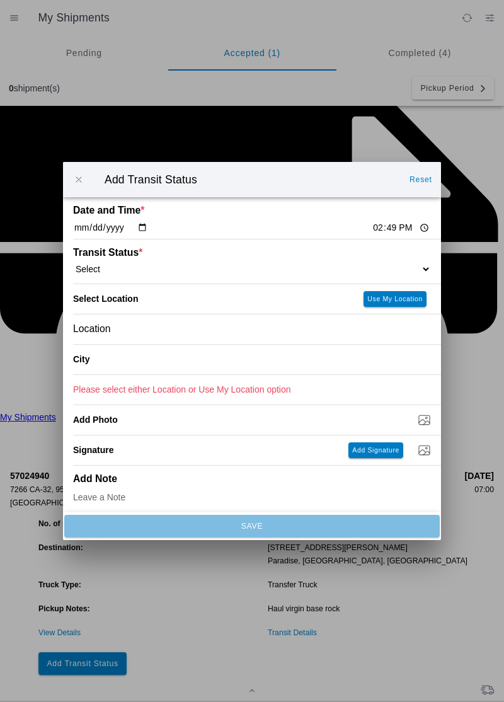
click at [372, 228] on input "14:49" at bounding box center [401, 227] width 59 height 13
type input "14:54"
click at [152, 269] on select "Select Arrive at Drop Off Arrive at Pickup Break Start Break Stop Depart Drop O…" at bounding box center [252, 268] width 358 height 11
select select "ARVDLVLOC"
click at [176, 331] on div "Location" at bounding box center [252, 329] width 358 height 30
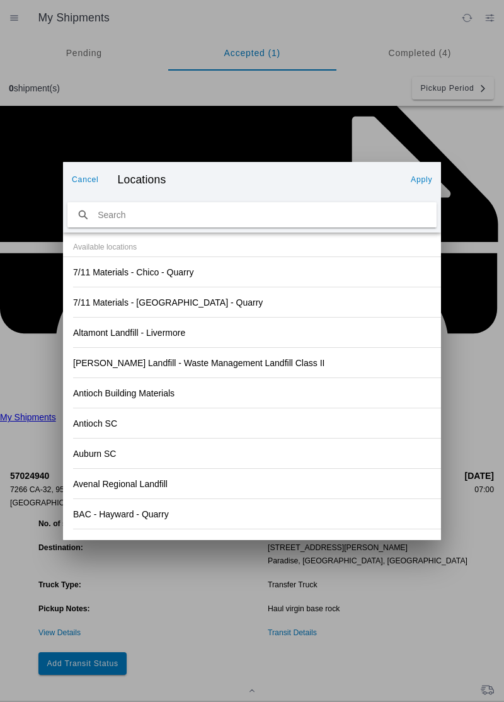
click at [394, 406] on div "Antioch Building Materials" at bounding box center [252, 393] width 358 height 30
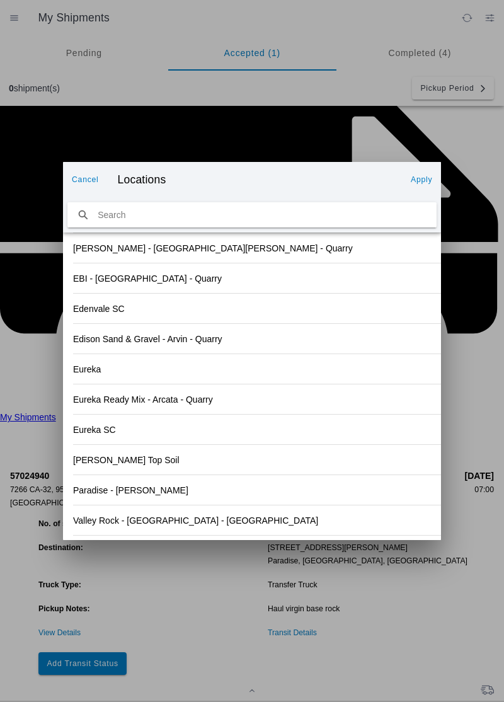
click at [0, 0] on slot "Paradise - [PERSON_NAME]" at bounding box center [0, 0] width 0 height 0
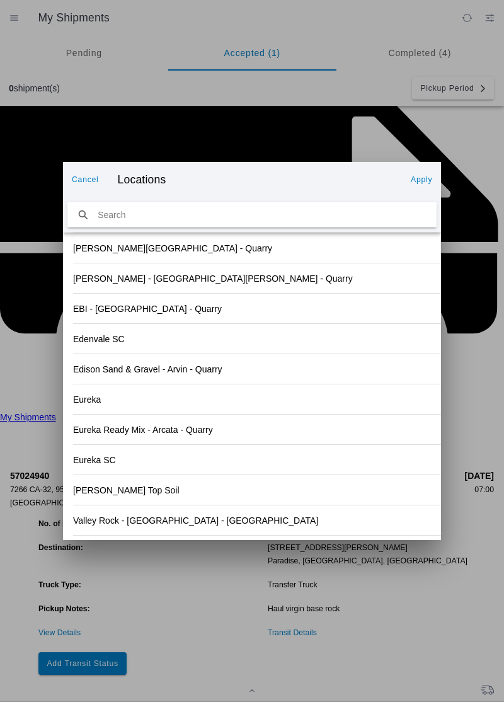
click at [0, 0] on slot "Apply" at bounding box center [0, 0] width 0 height 0
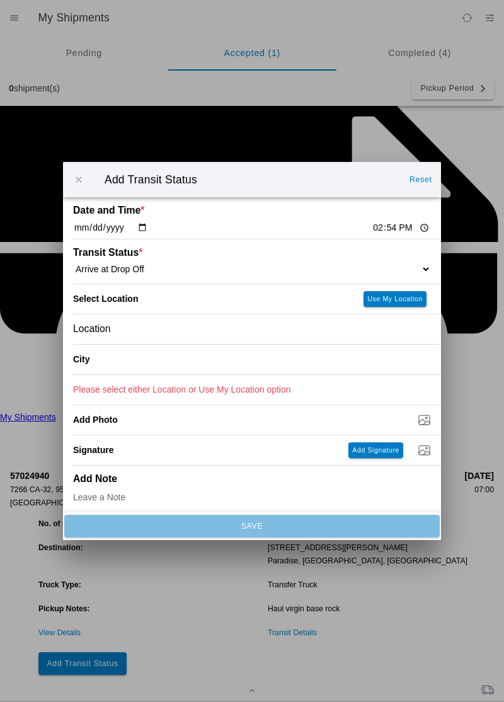
type input "Paradise"
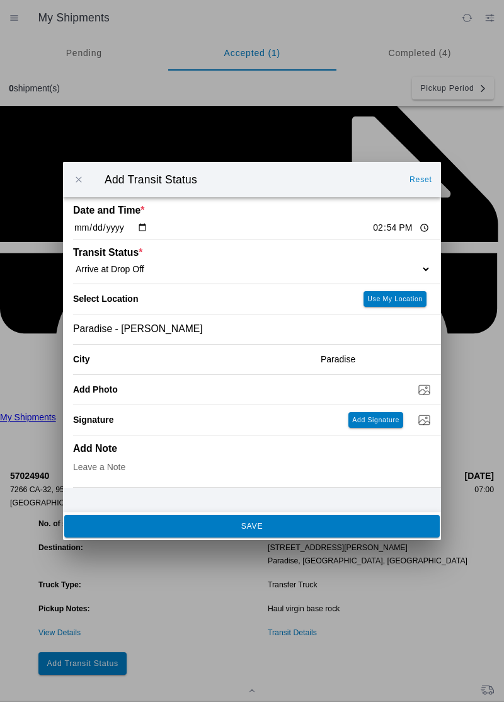
click at [292, 533] on button "SAVE" at bounding box center [251, 526] width 375 height 23
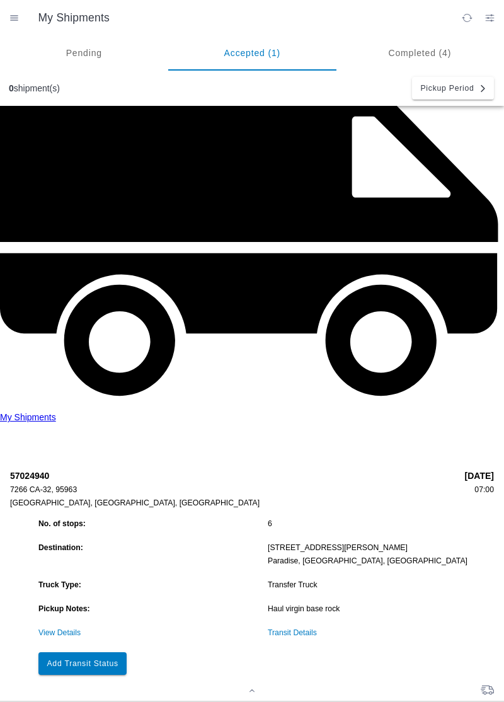
click at [0, 0] on slot "Add Transit Status" at bounding box center [0, 0] width 0 height 0
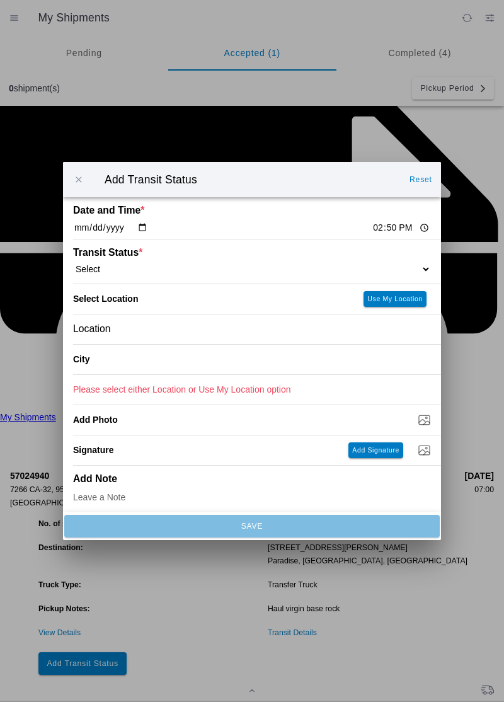
click at [372, 231] on input "14:50" at bounding box center [401, 227] width 59 height 13
type input "15:08"
click at [144, 272] on select "Select Arrive at Drop Off Arrive at Pickup Break Start Break Stop Depart Drop O…" at bounding box center [252, 268] width 358 height 11
select select "DPTDLVLOC"
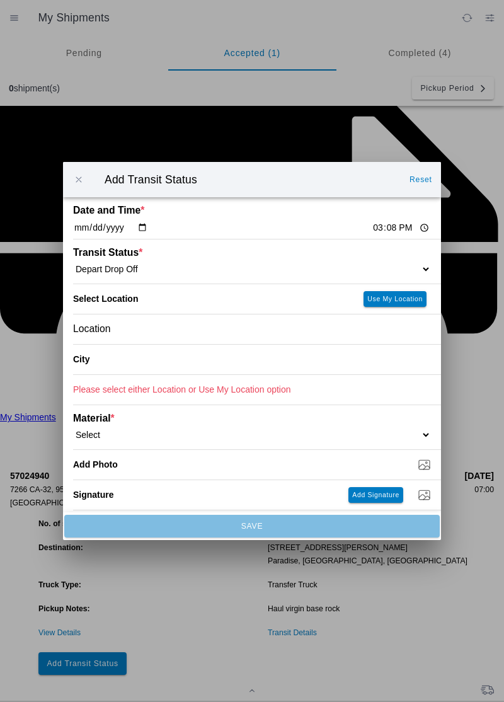
click at [164, 326] on div "Location" at bounding box center [252, 329] width 358 height 30
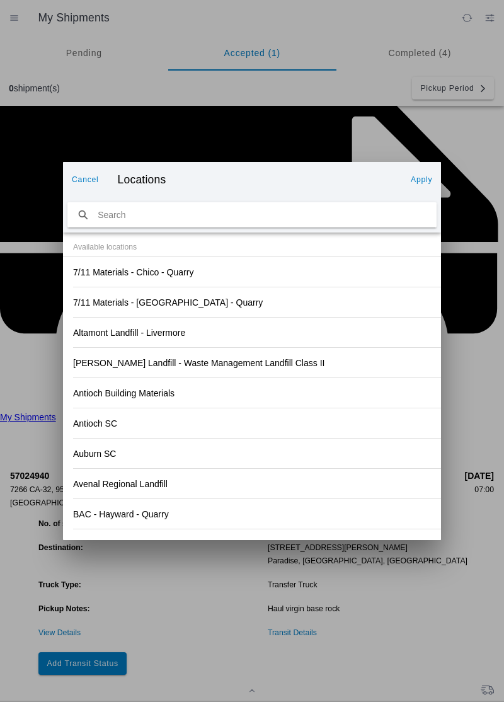
click at [368, 391] on div "Antioch Building Materials" at bounding box center [252, 393] width 358 height 30
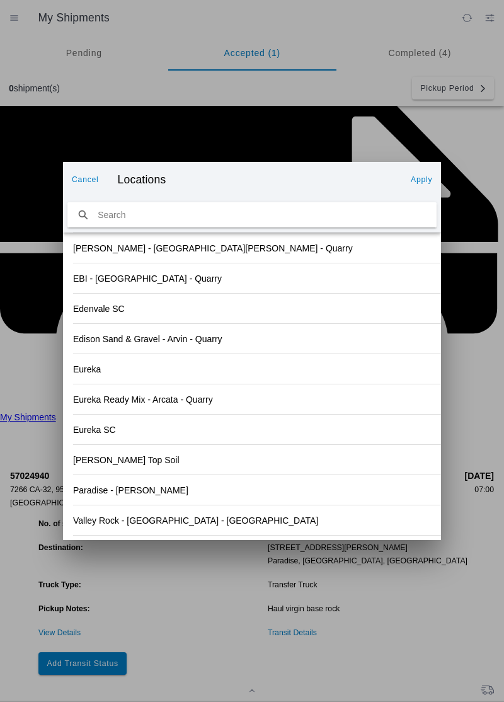
click at [166, 494] on div "Paradise - [PERSON_NAME]" at bounding box center [252, 490] width 358 height 30
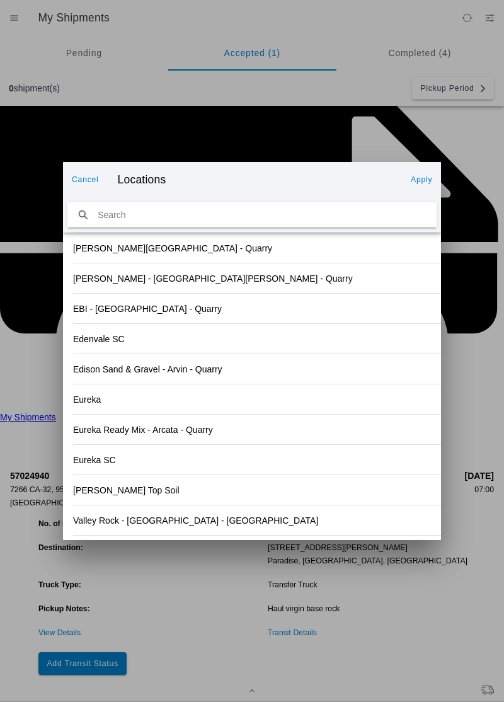
click at [0, 0] on slot "Apply" at bounding box center [0, 0] width 0 height 0
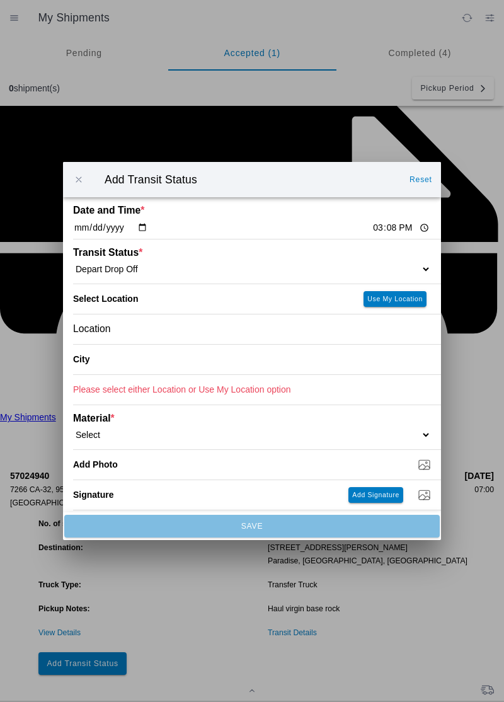
type input "Paradise"
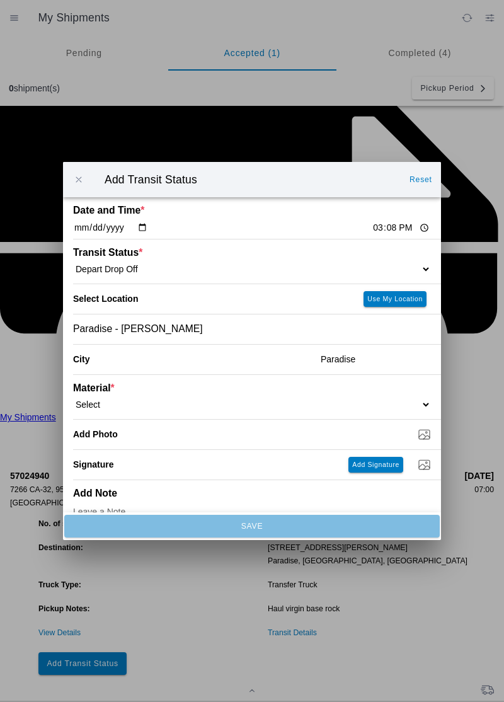
click at [140, 399] on select "Select 1" x 3" Rock 1" x 4" Rock 2" x 4" Rock Asphalt Cold Patch Backfill Spec …" at bounding box center [252, 404] width 358 height 11
select select "708651"
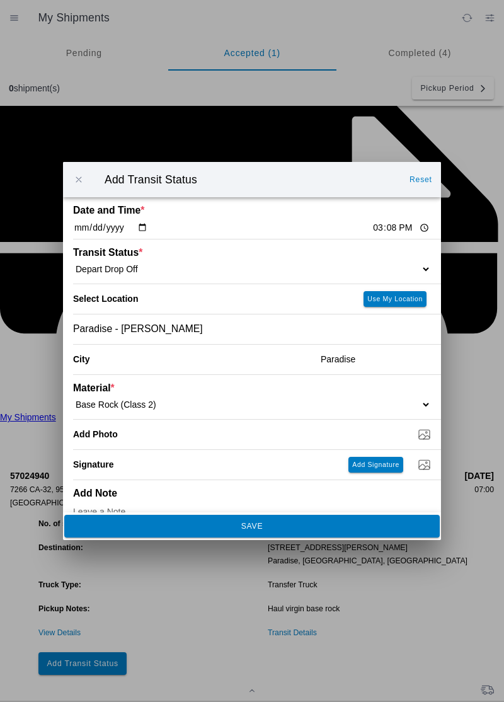
click at [278, 533] on button "SAVE" at bounding box center [251, 526] width 375 height 23
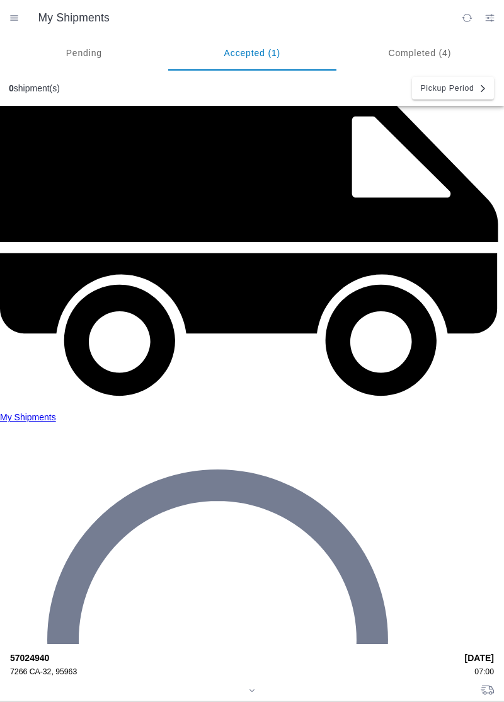
click at [52, 653] on div "57024940 7266 CA-32, 95963" at bounding box center [233, 664] width 446 height 23
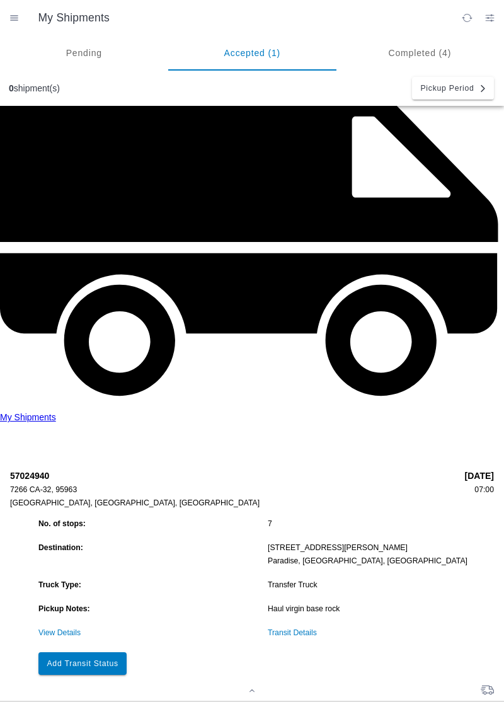
click at [0, 0] on slot "Add Transit Status" at bounding box center [0, 0] width 0 height 0
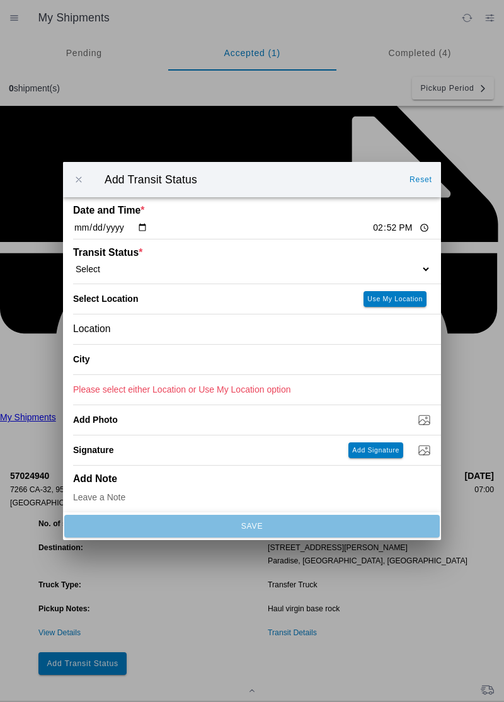
click at [372, 228] on input "14:52" at bounding box center [401, 227] width 59 height 13
type input "16:00"
click at [117, 267] on select "Select Arrive at Drop Off Arrive at Pickup Break Start Break Stop Depart Drop O…" at bounding box center [252, 268] width 358 height 11
select select "DELIVRED"
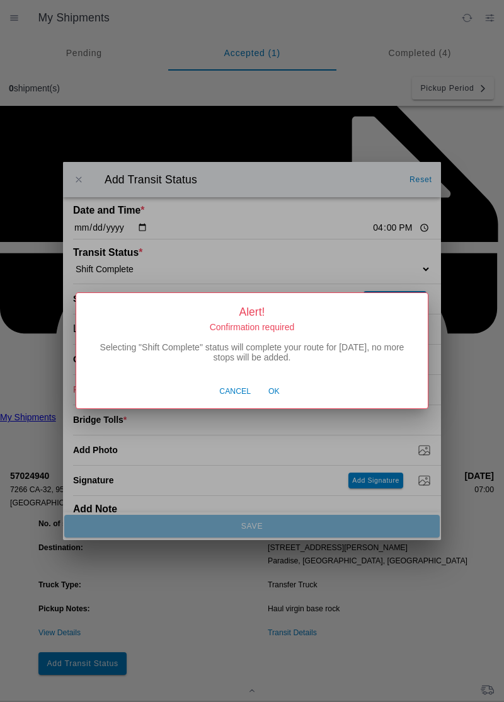
click at [277, 393] on span "Ok" at bounding box center [273, 391] width 11 height 11
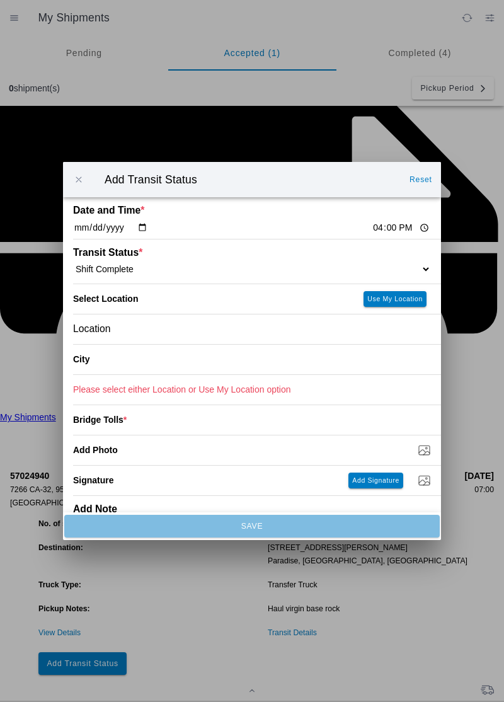
click at [143, 326] on div "Location" at bounding box center [252, 329] width 358 height 30
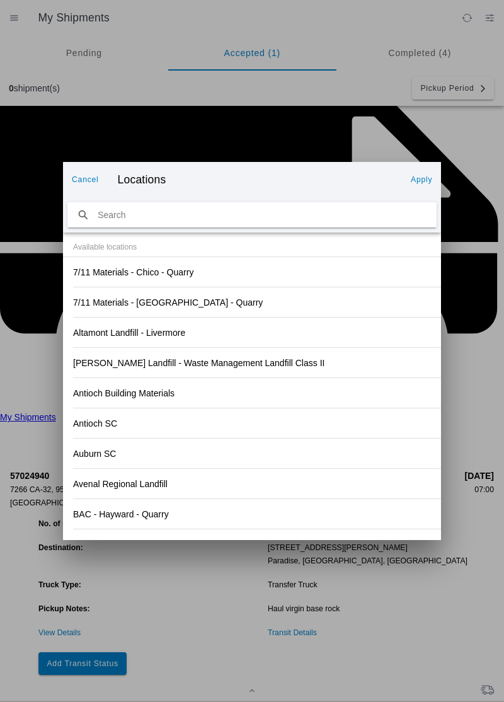
click at [351, 417] on div "Antioch SC" at bounding box center [252, 423] width 358 height 30
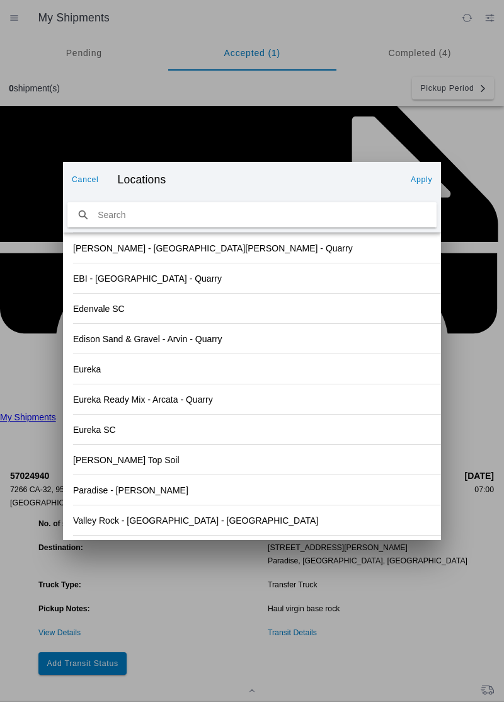
click at [0, 0] on slot "Valley Rock - [GEOGRAPHIC_DATA] - [GEOGRAPHIC_DATA]" at bounding box center [0, 0] width 0 height 0
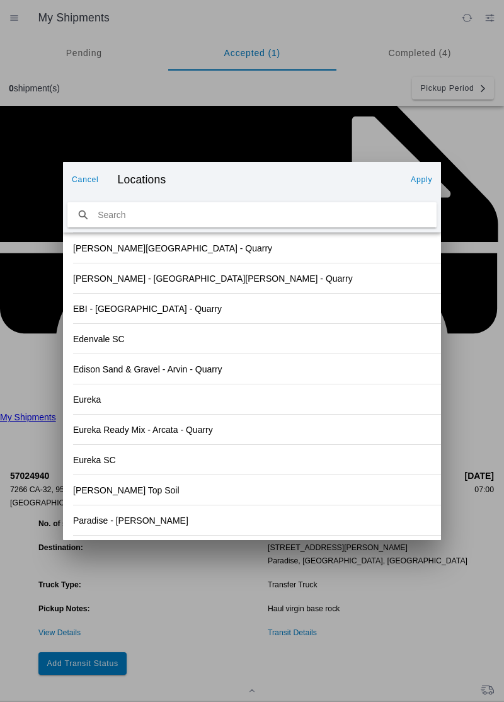
click at [0, 0] on slot "Apply" at bounding box center [0, 0] width 0 height 0
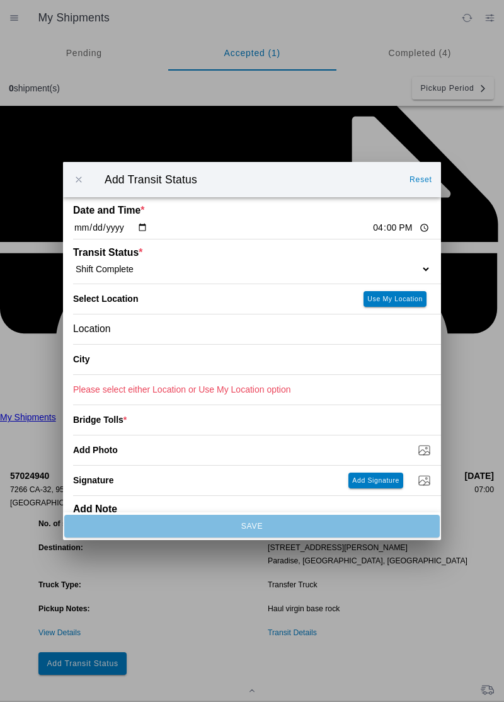
type input "Orland"
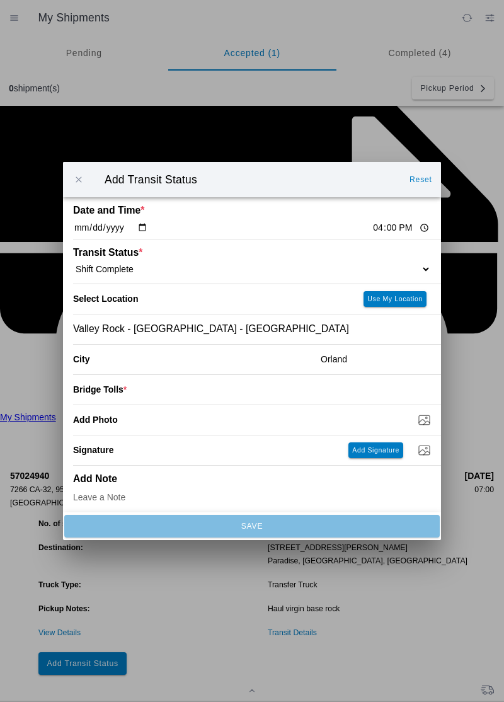
click at [193, 392] on input "number" at bounding box center [279, 389] width 304 height 28
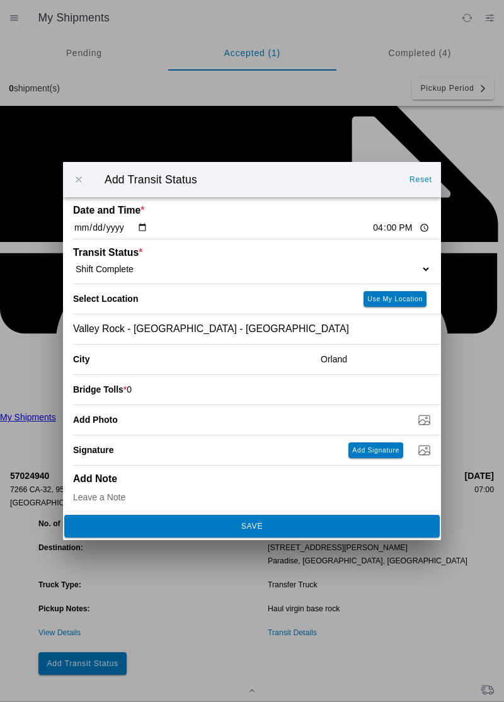
type input "0"
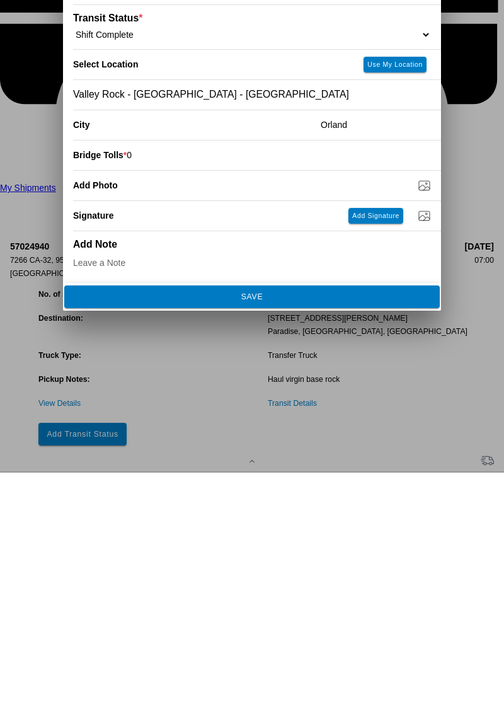
click at [296, 534] on button "SAVE" at bounding box center [251, 526] width 375 height 23
